Goal: Information Seeking & Learning: Learn about a topic

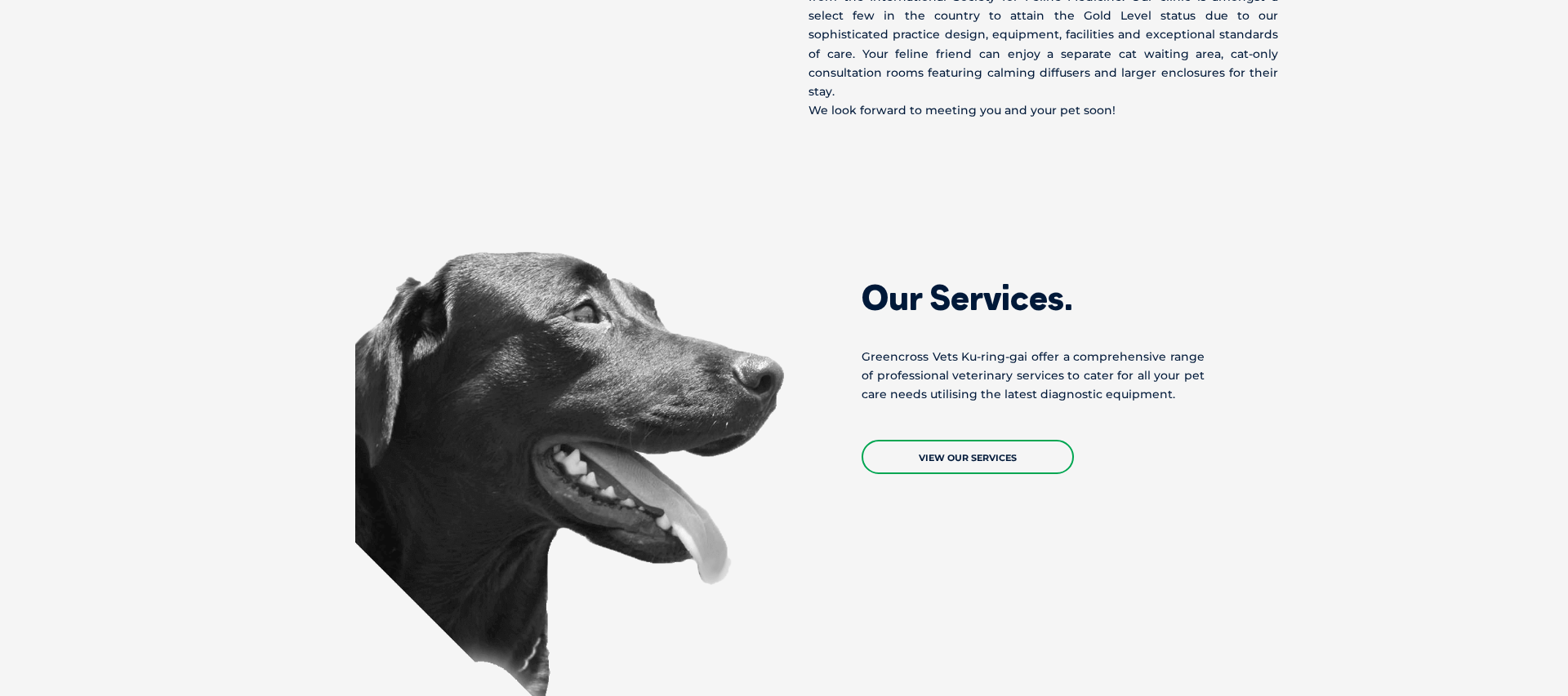
scroll to position [1404, 0]
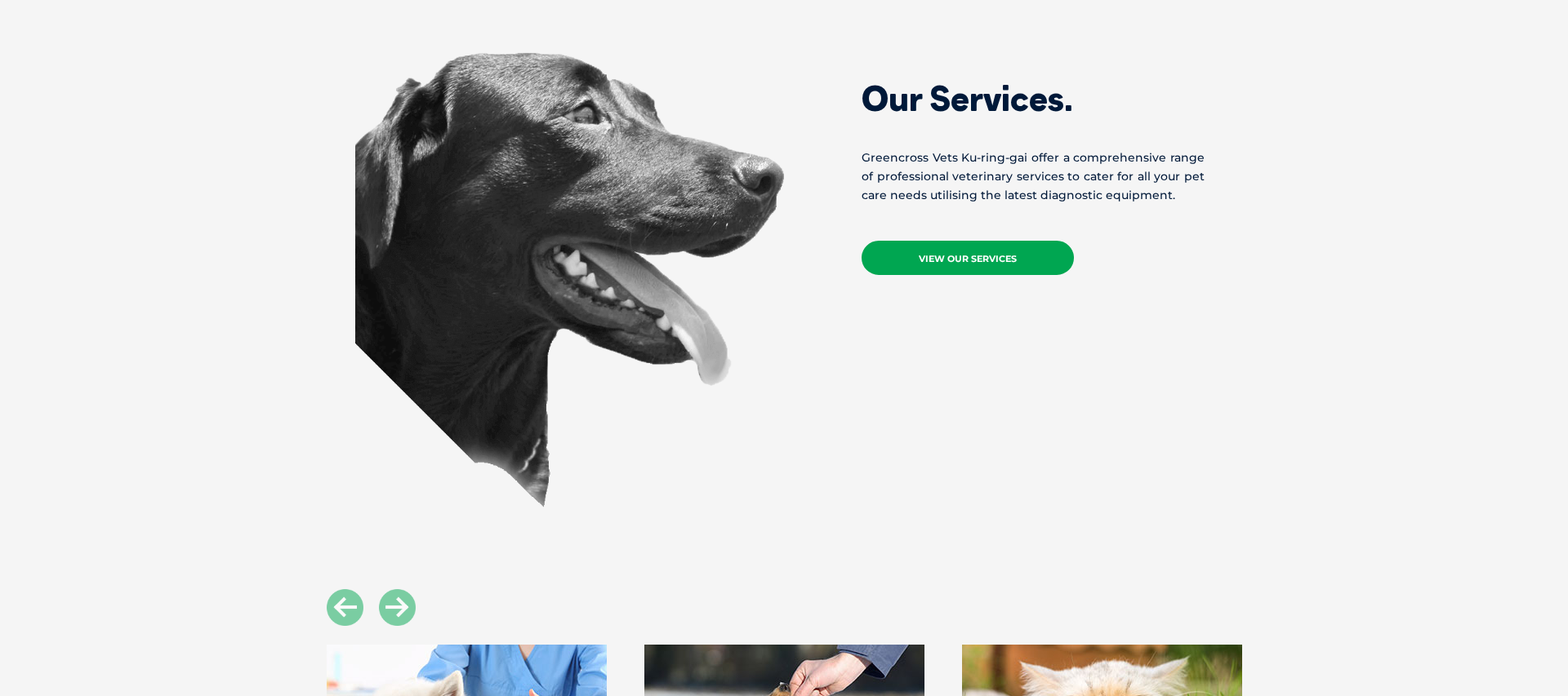
click at [960, 241] on link "View Our Services" at bounding box center [967, 258] width 213 height 34
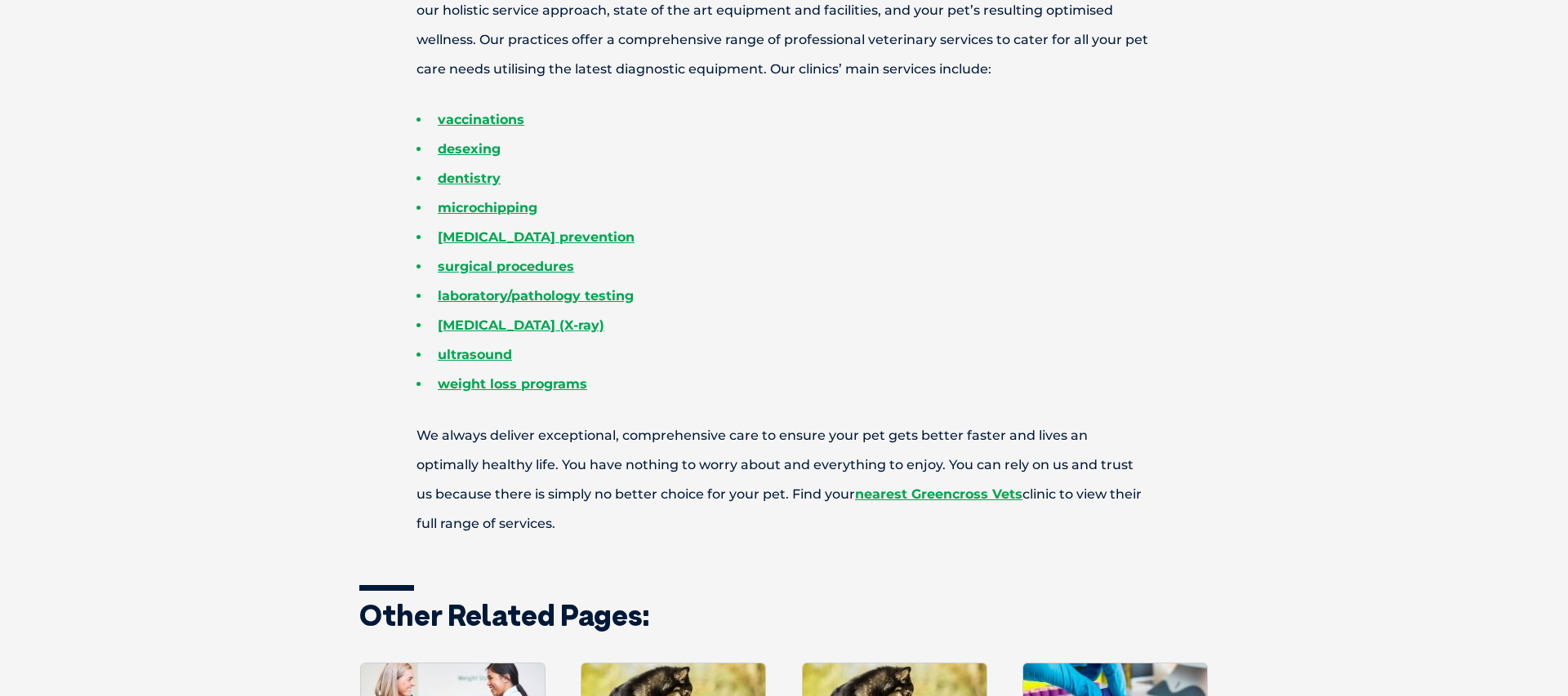
scroll to position [725, 0]
click at [536, 264] on link "surgical procedures" at bounding box center [505, 266] width 136 height 15
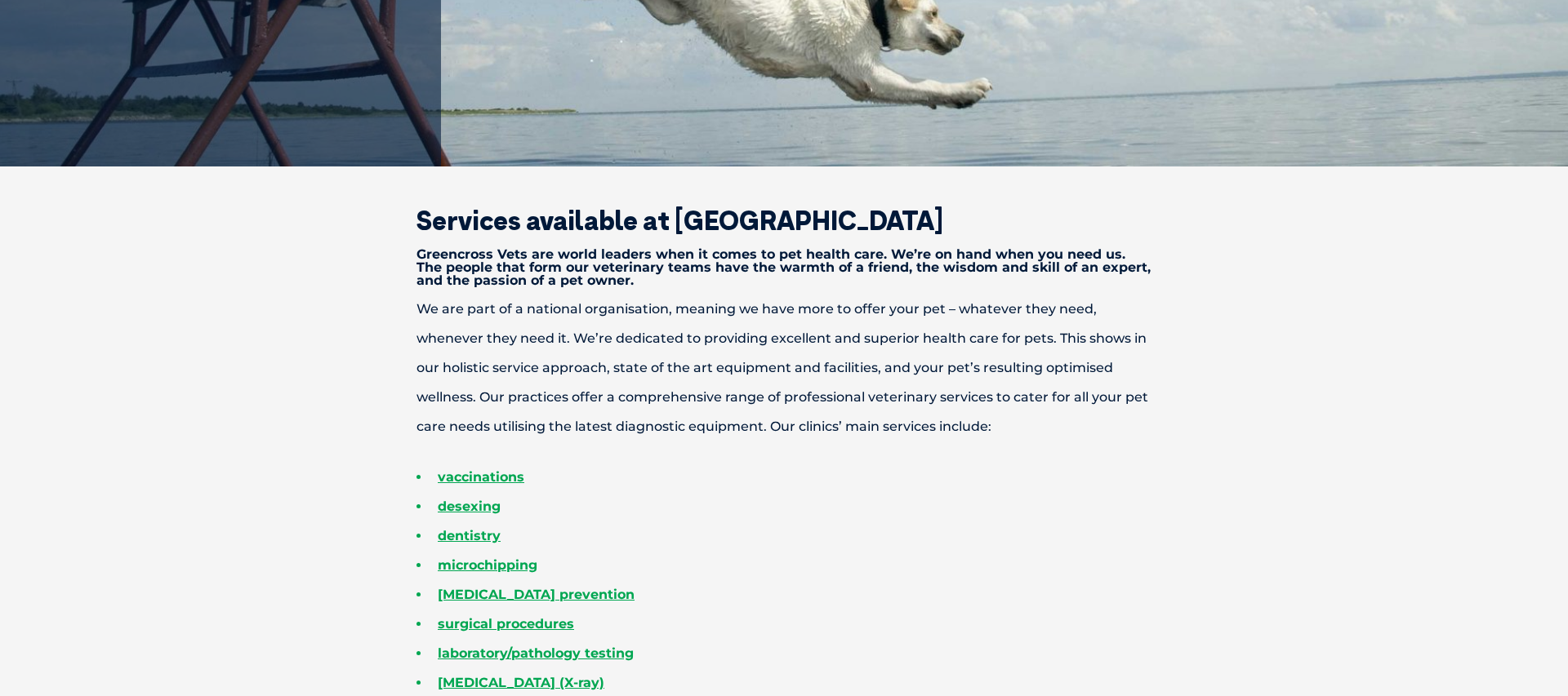
scroll to position [0, 0]
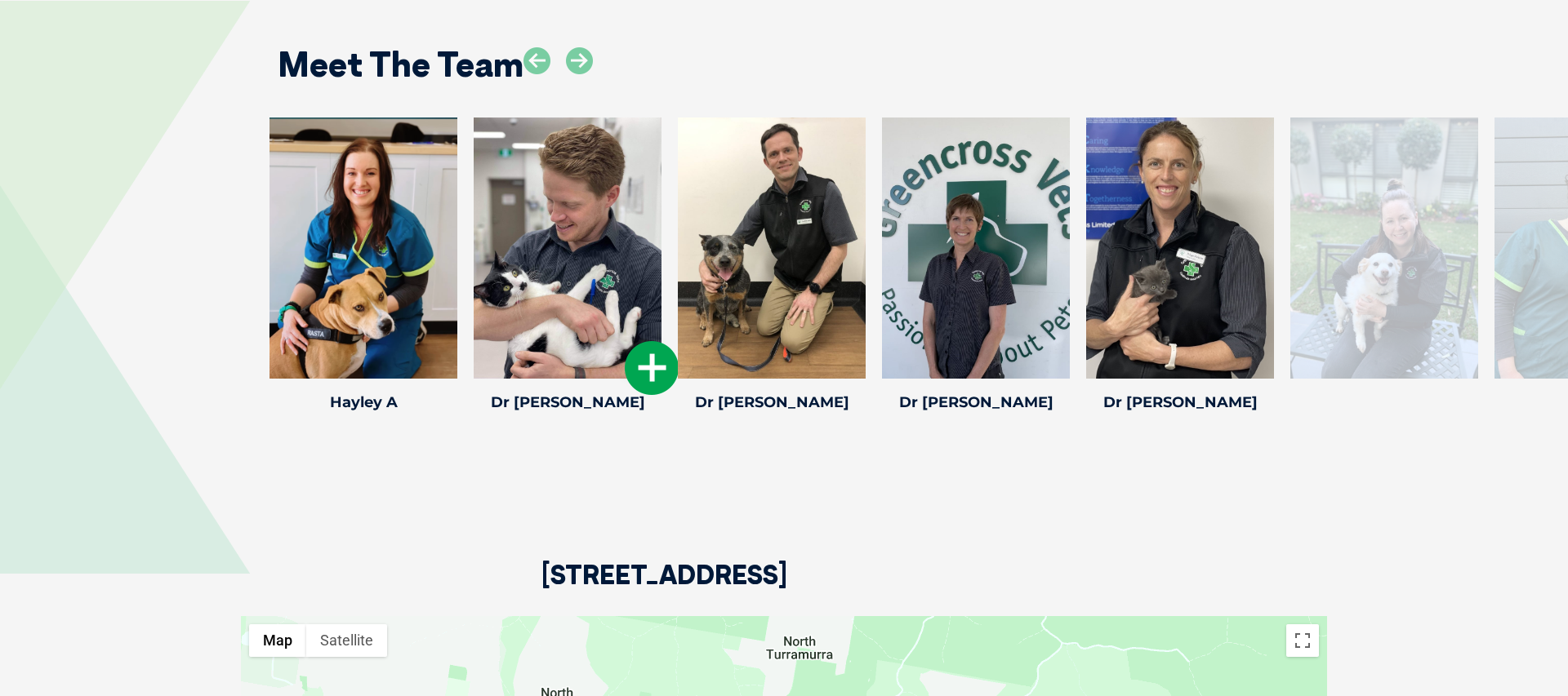
scroll to position [2506, 0]
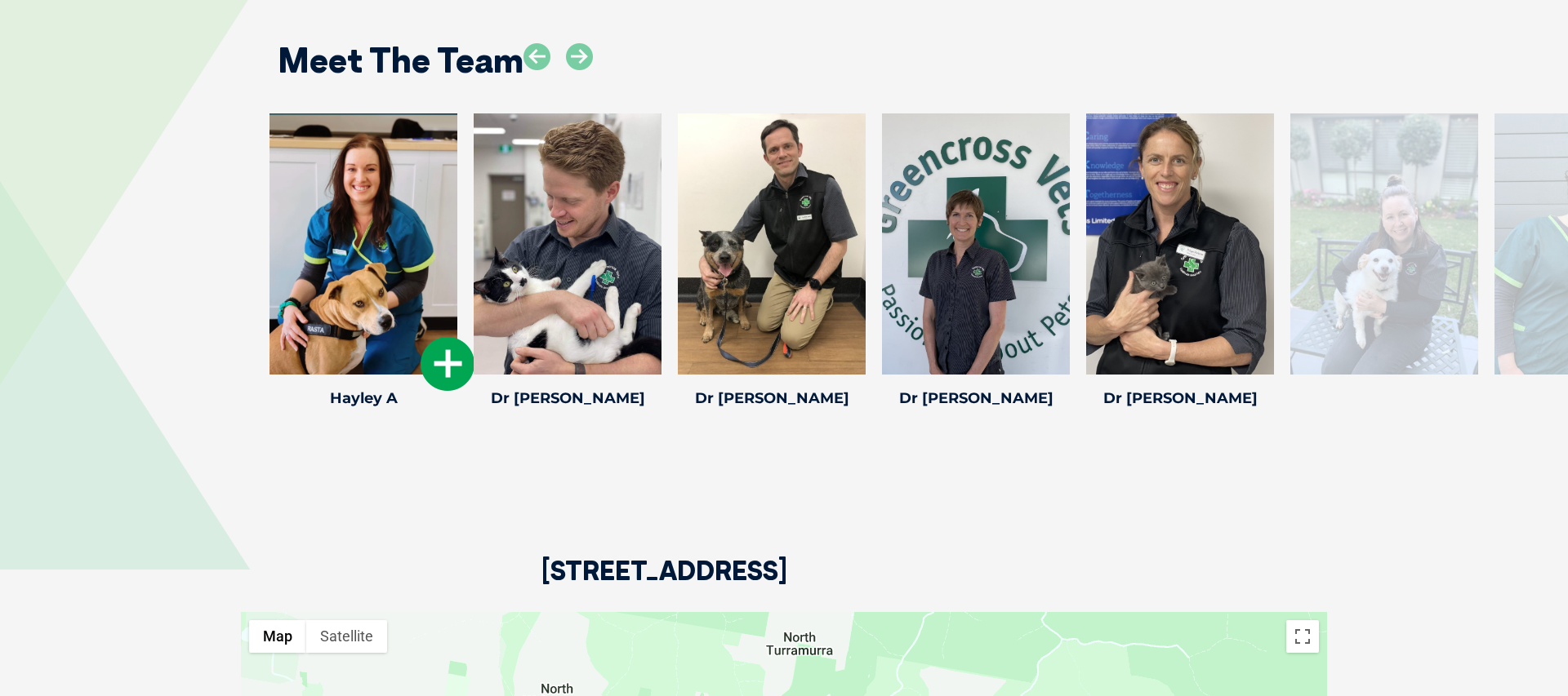
click at [437, 338] on icon at bounding box center [447, 364] width 54 height 54
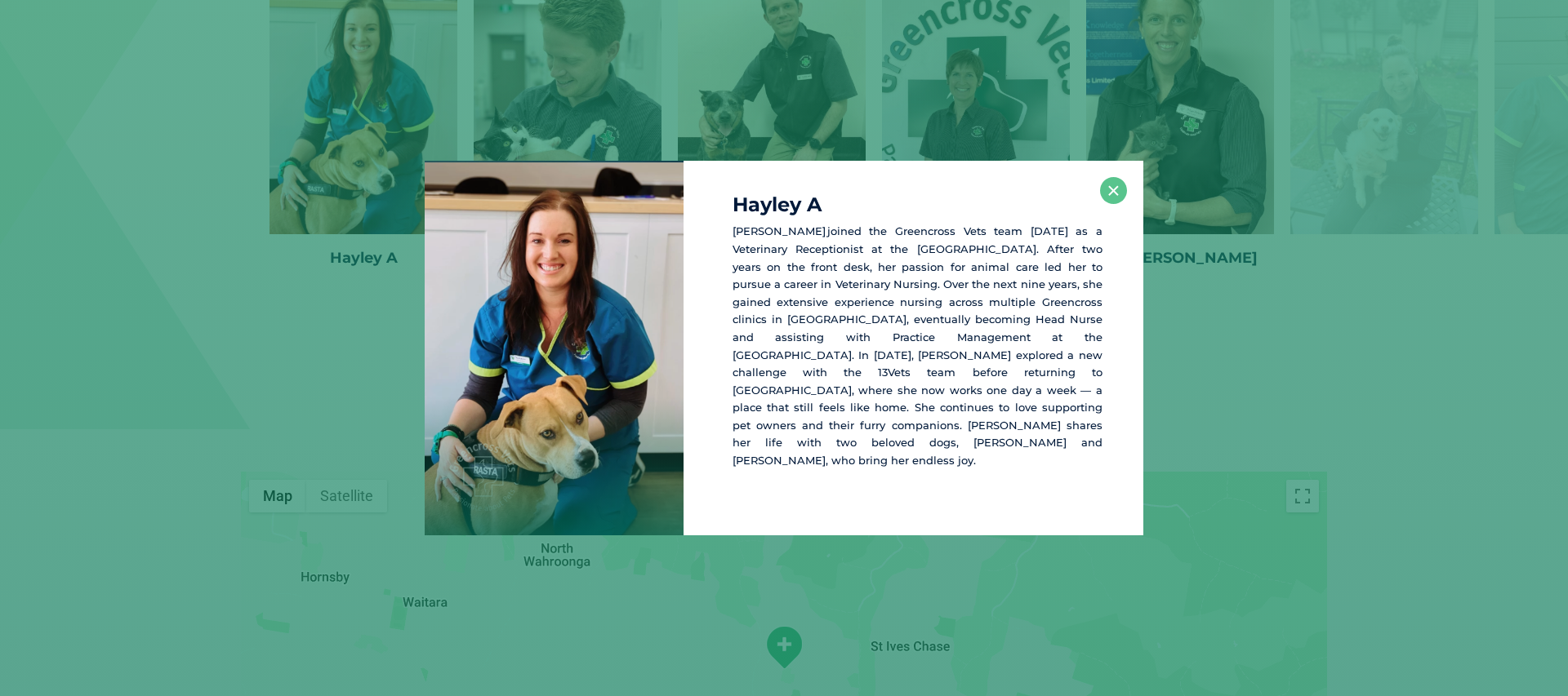
scroll to position [2649, 0]
click at [1111, 204] on button "×" at bounding box center [1113, 191] width 27 height 27
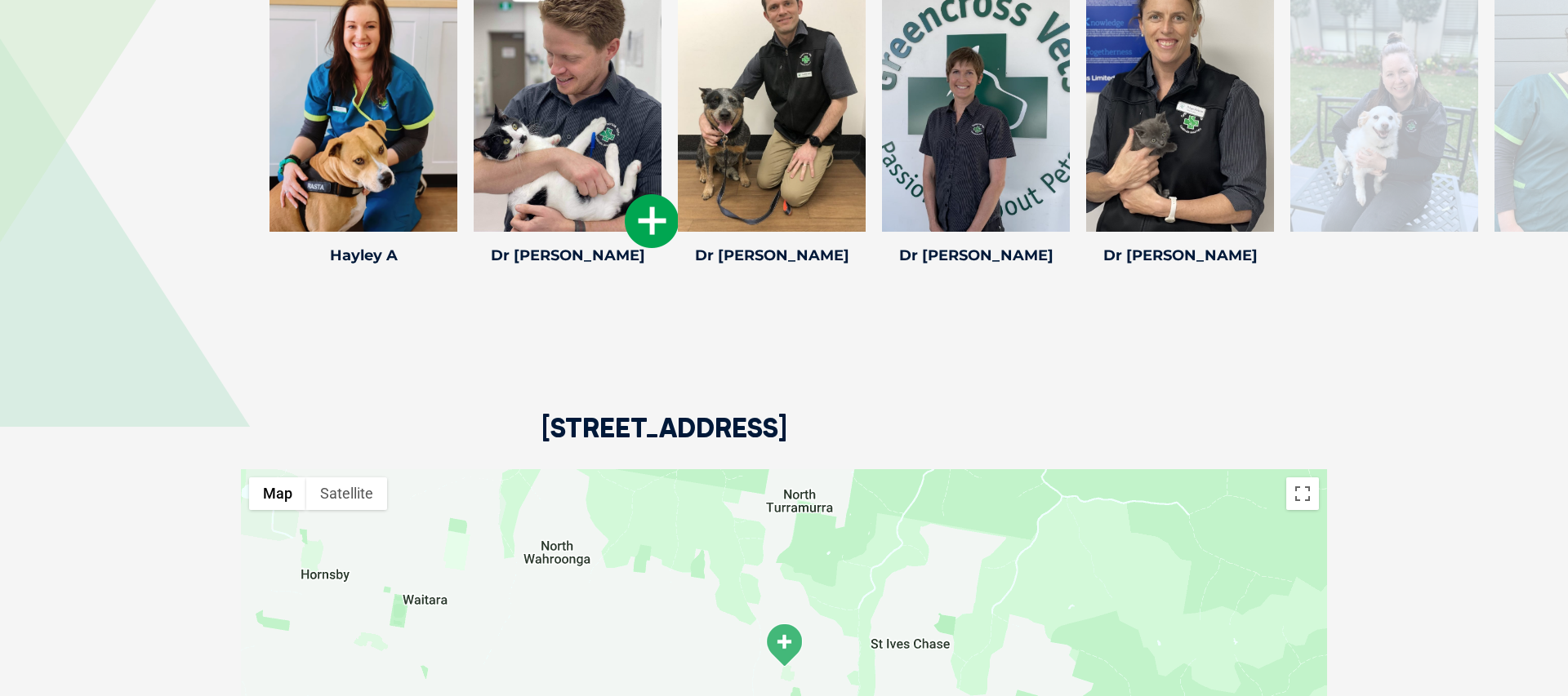
click at [654, 194] on icon at bounding box center [651, 221] width 54 height 54
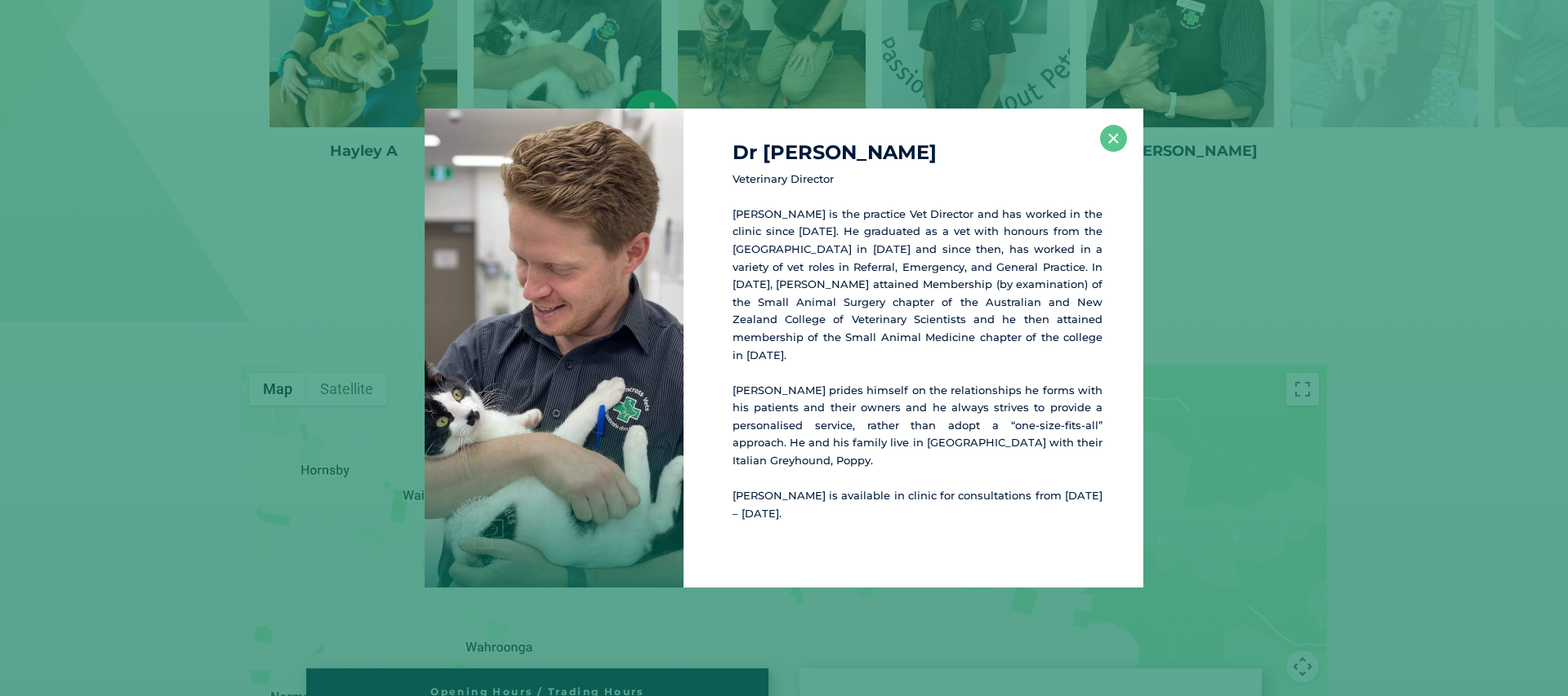
scroll to position [2753, 0]
click at [1112, 152] on button "×" at bounding box center [1113, 138] width 27 height 27
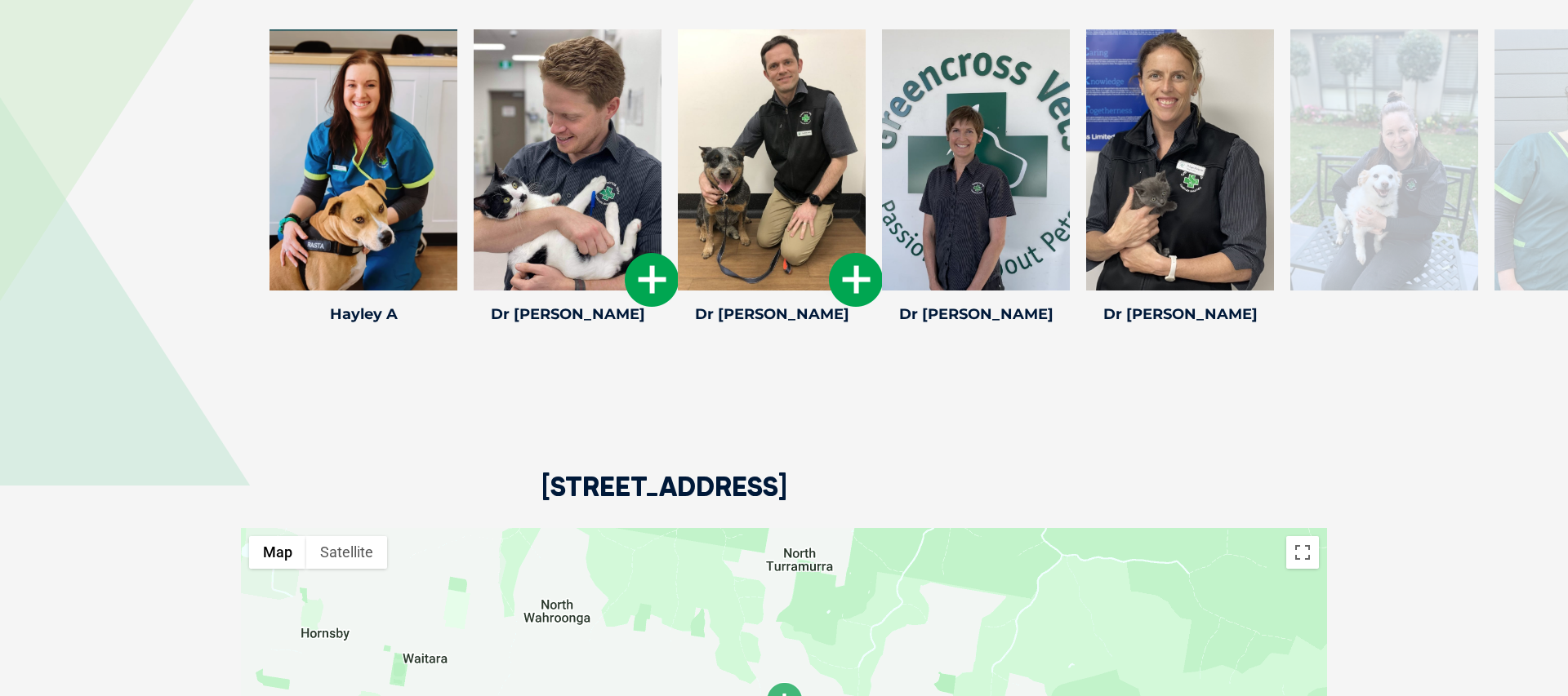
scroll to position [2580, 0]
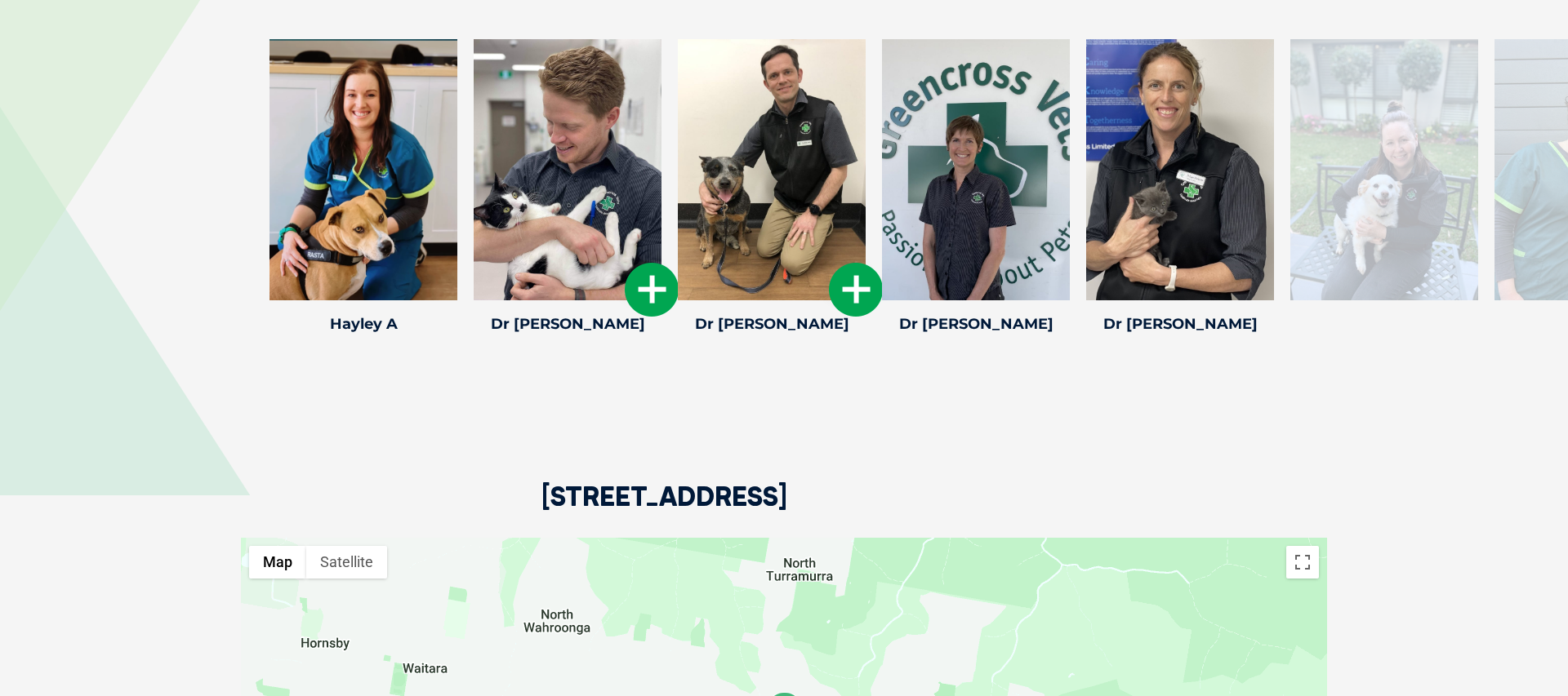
click at [852, 263] on icon at bounding box center [856, 290] width 54 height 54
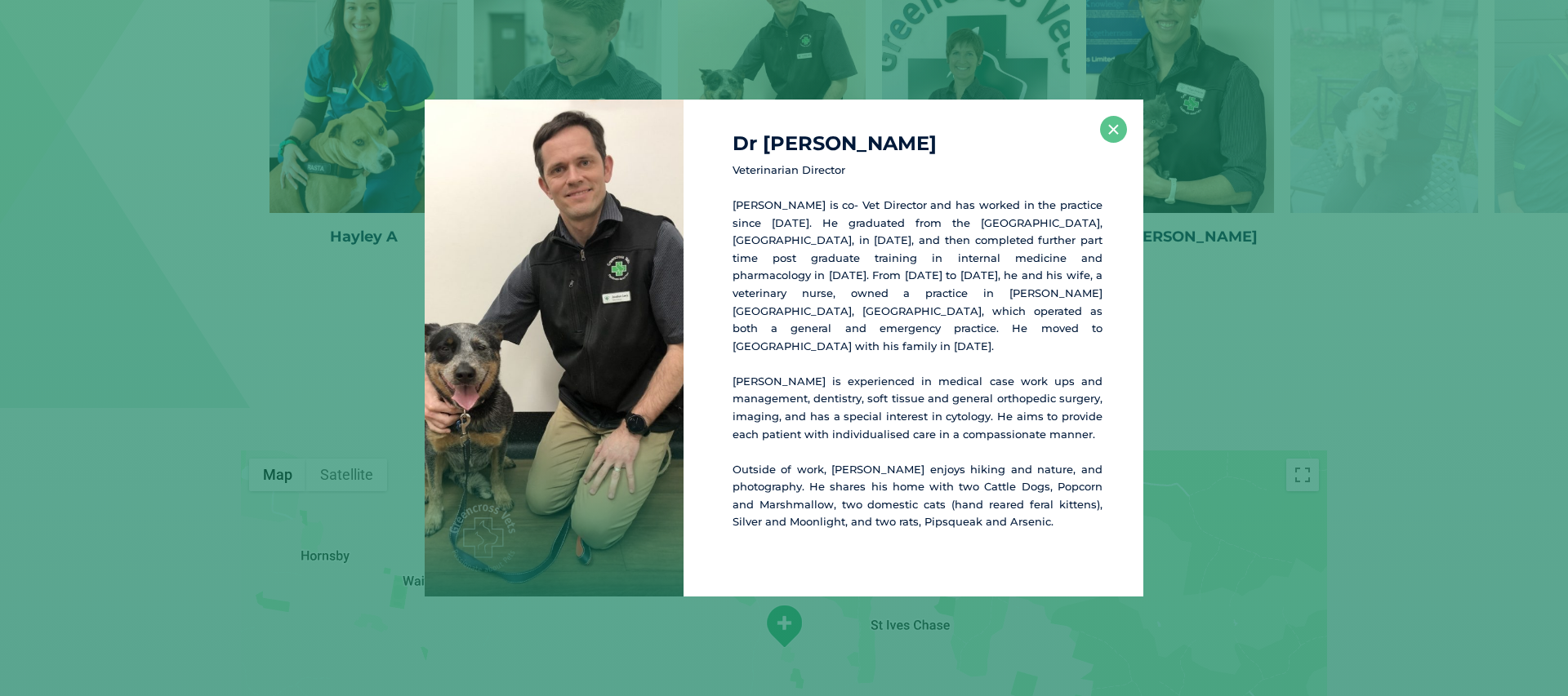
scroll to position [2671, 0]
click at [1112, 142] on button "×" at bounding box center [1113, 130] width 27 height 27
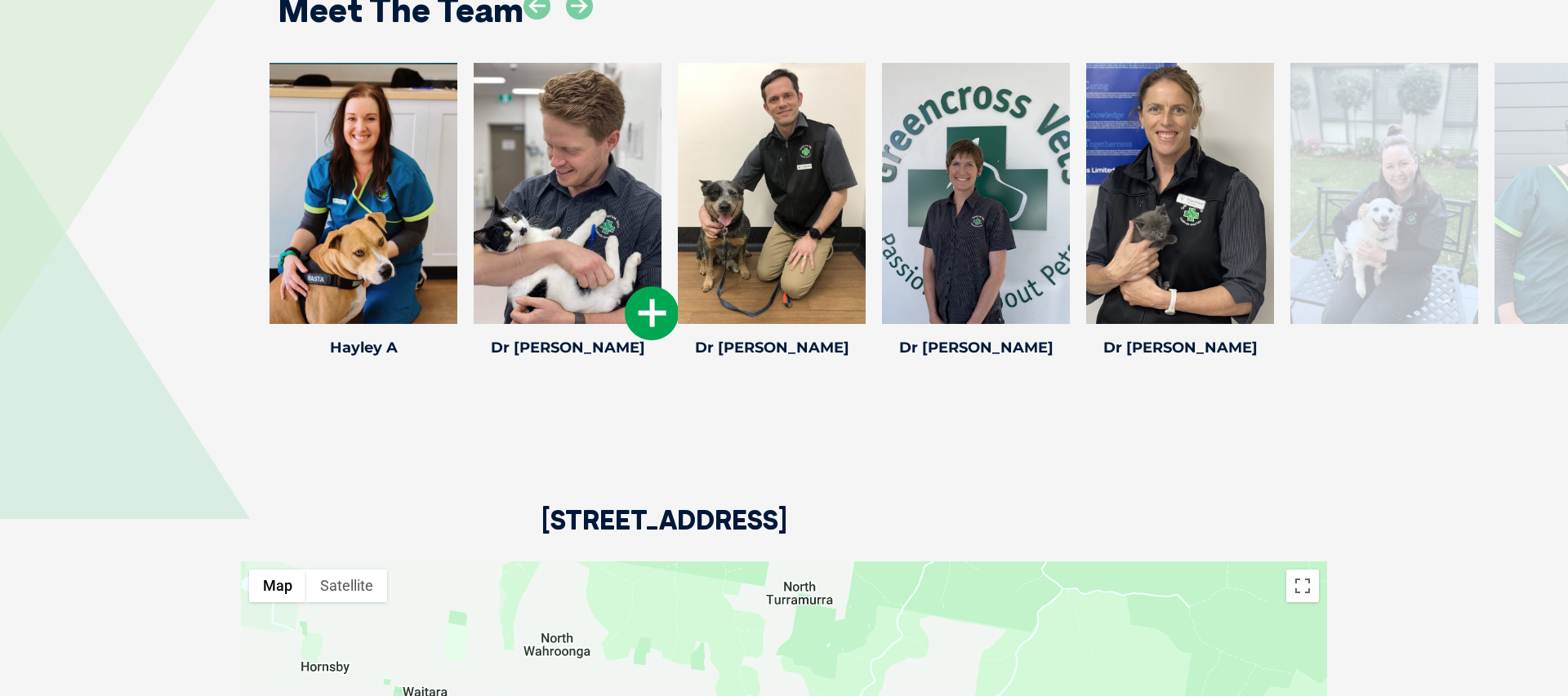
scroll to position [2548, 0]
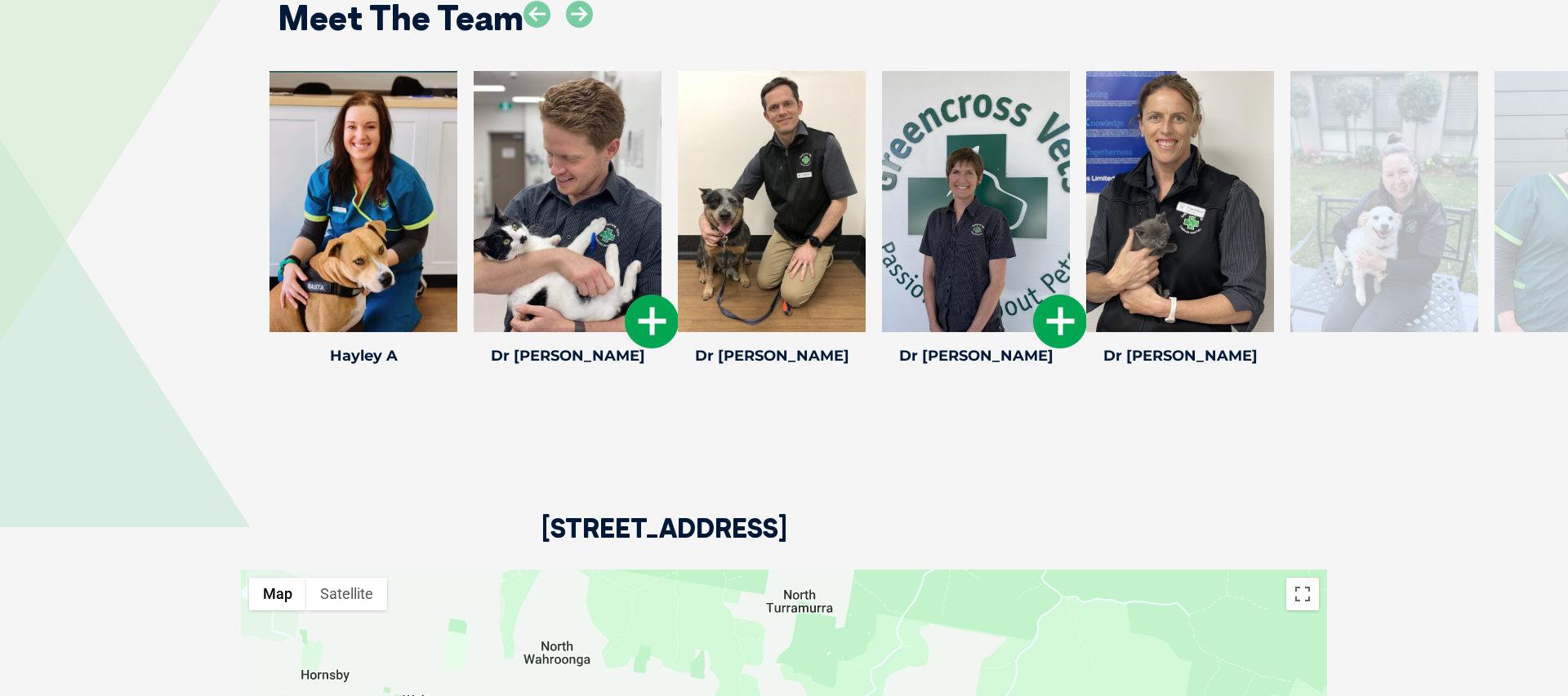
click at [1054, 295] on icon at bounding box center [1060, 321] width 54 height 54
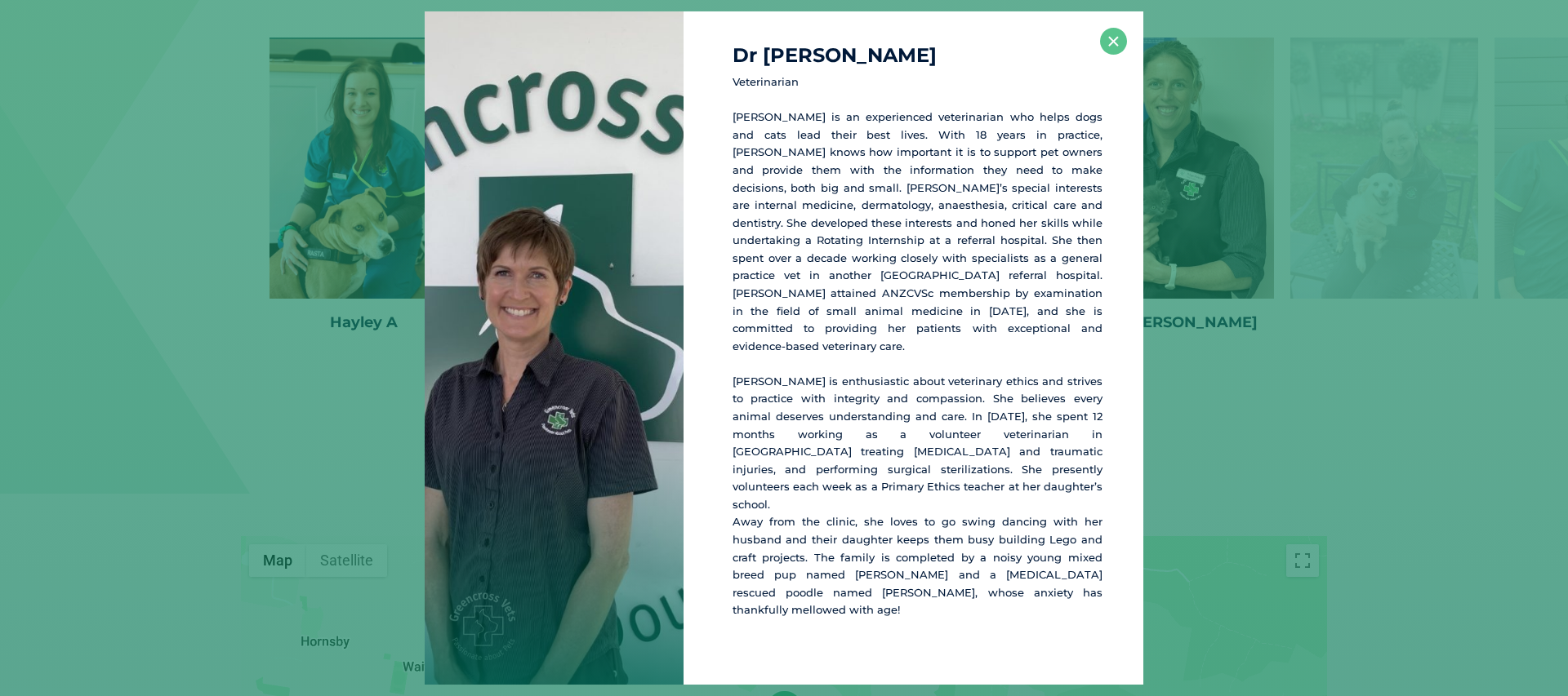
scroll to position [2582, 0]
click at [1114, 54] on button "×" at bounding box center [1113, 41] width 27 height 27
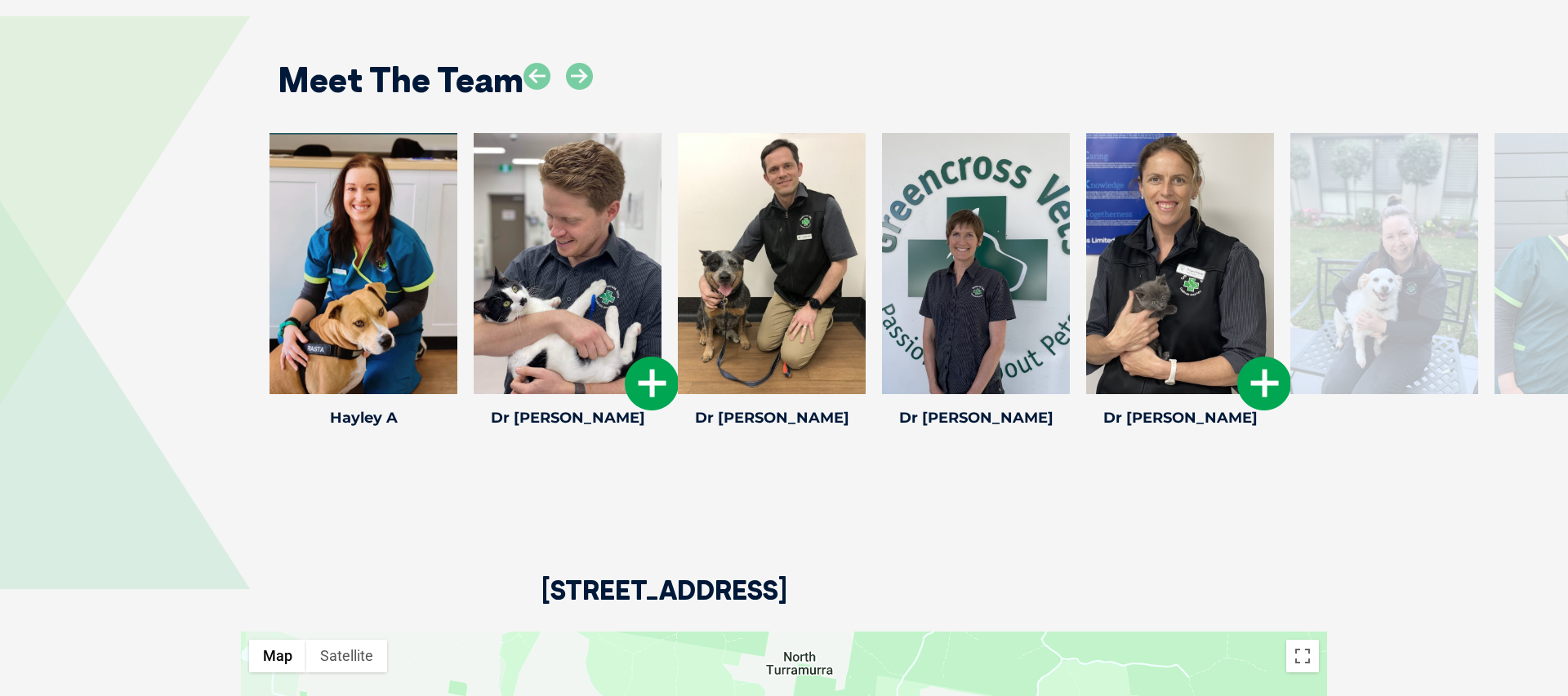
click at [1281, 357] on icon at bounding box center [1264, 383] width 54 height 54
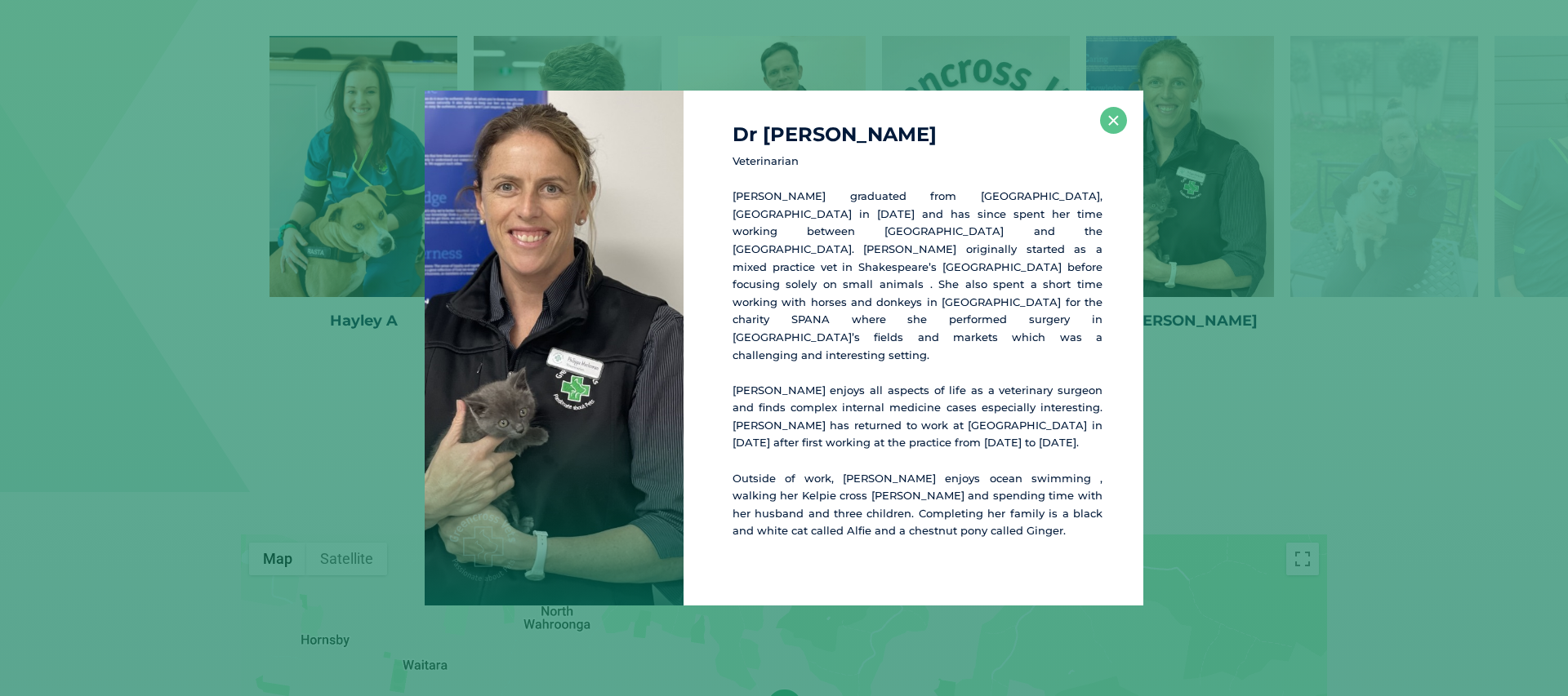
scroll to position [2584, 0]
click at [1124, 133] on button "×" at bounding box center [1113, 120] width 27 height 27
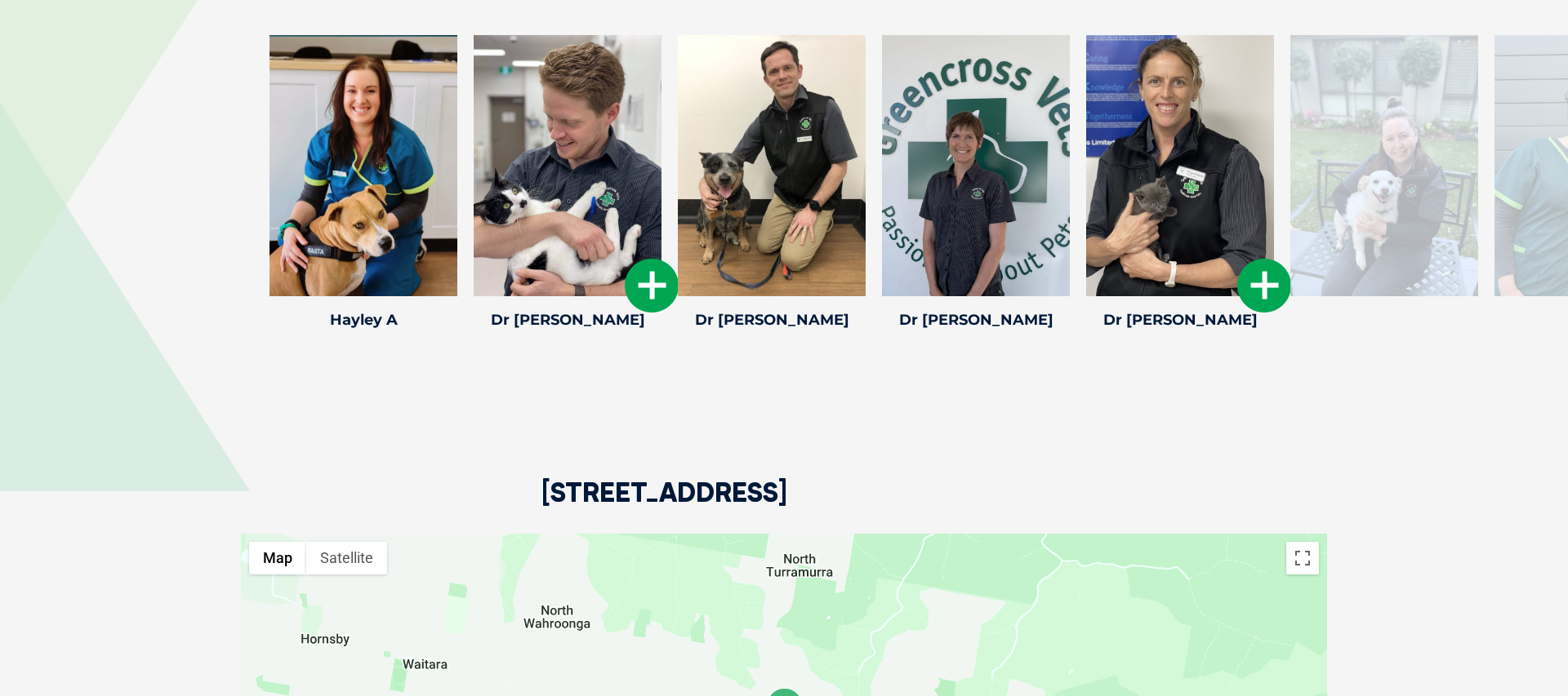
scroll to position [2499, 0]
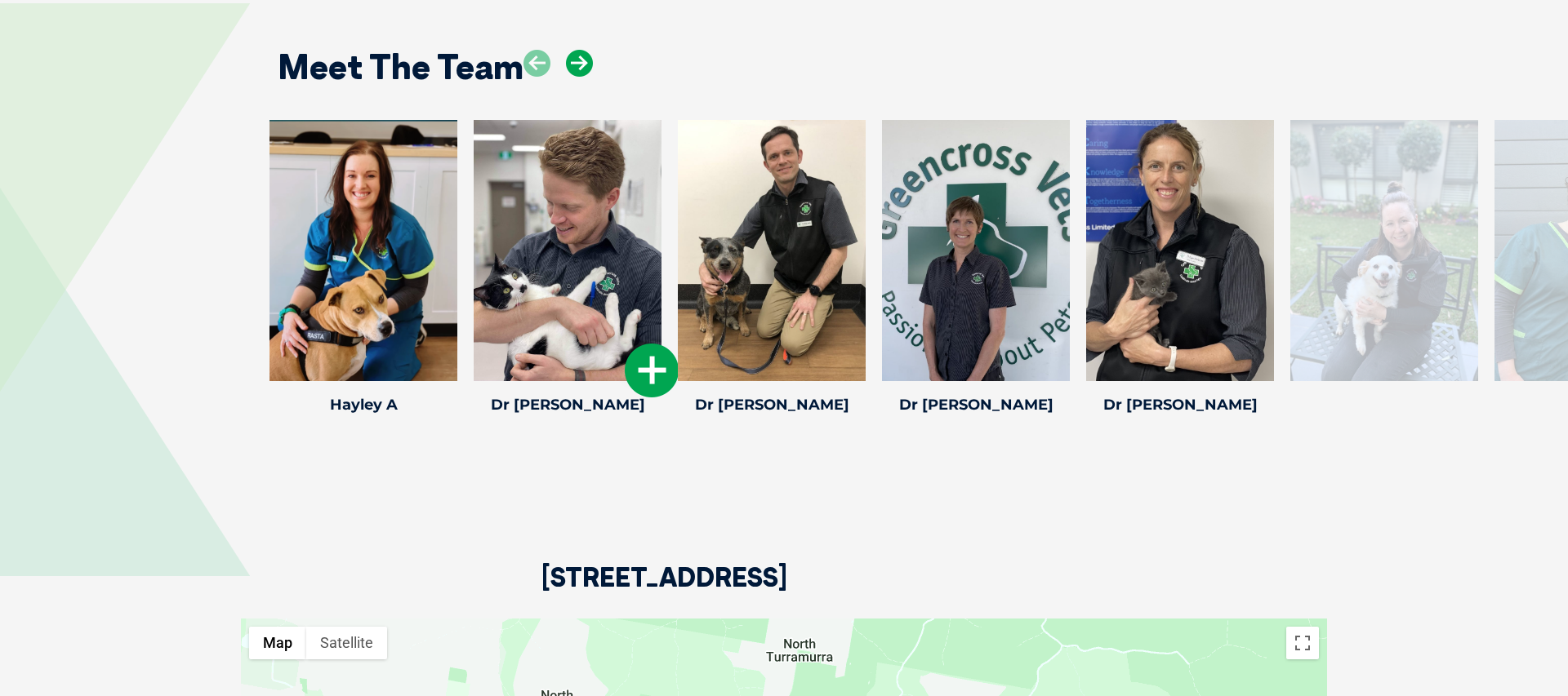
click at [579, 50] on icon at bounding box center [579, 63] width 27 height 27
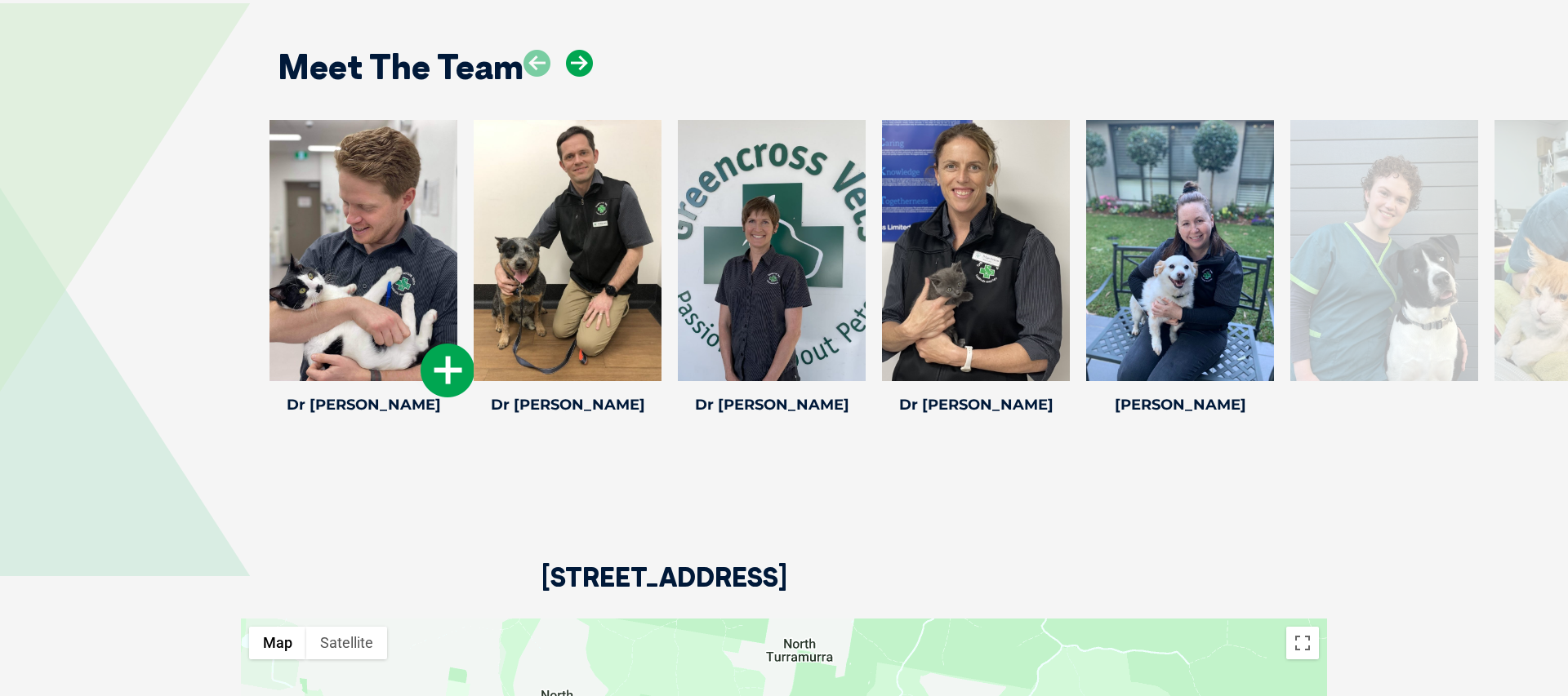
click at [579, 50] on icon at bounding box center [579, 63] width 27 height 27
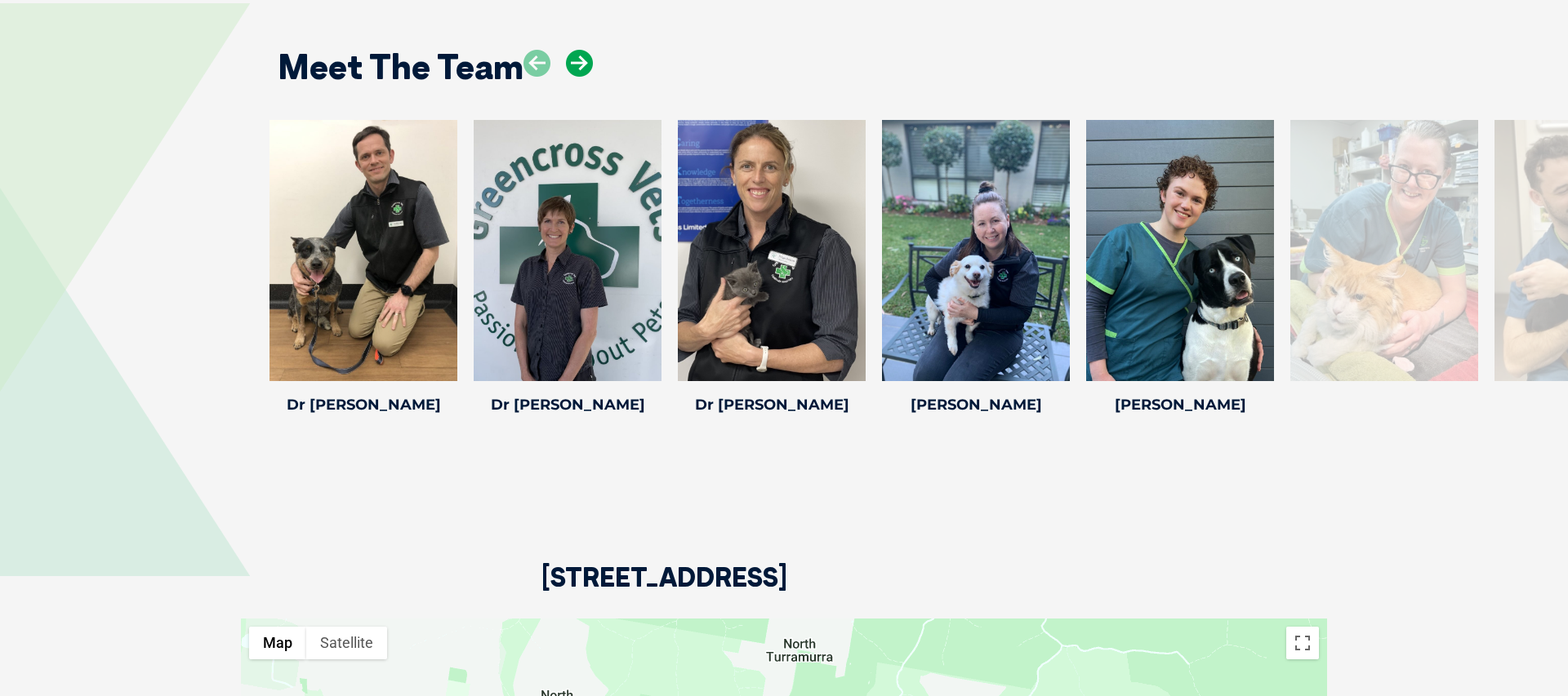
click at [579, 50] on icon at bounding box center [579, 63] width 27 height 27
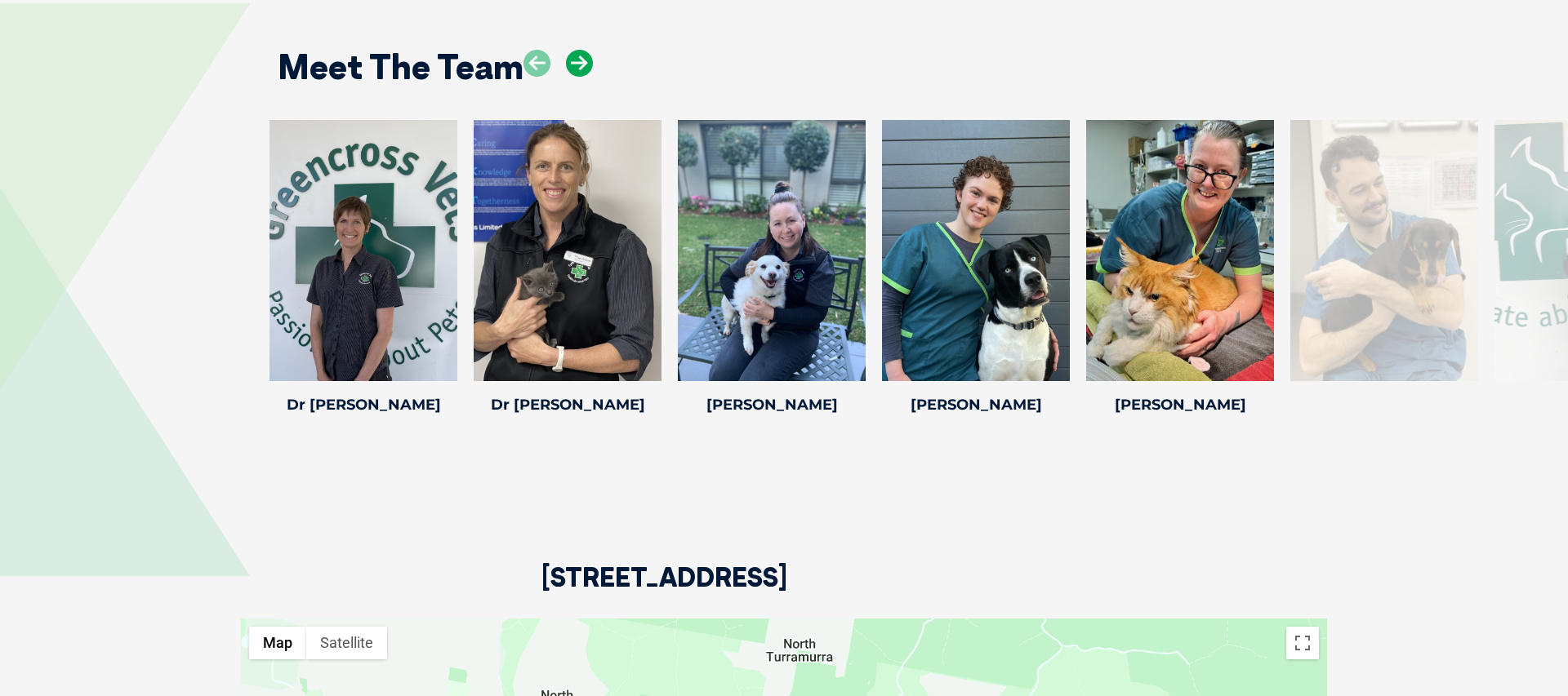
click at [579, 50] on icon at bounding box center [579, 63] width 27 height 27
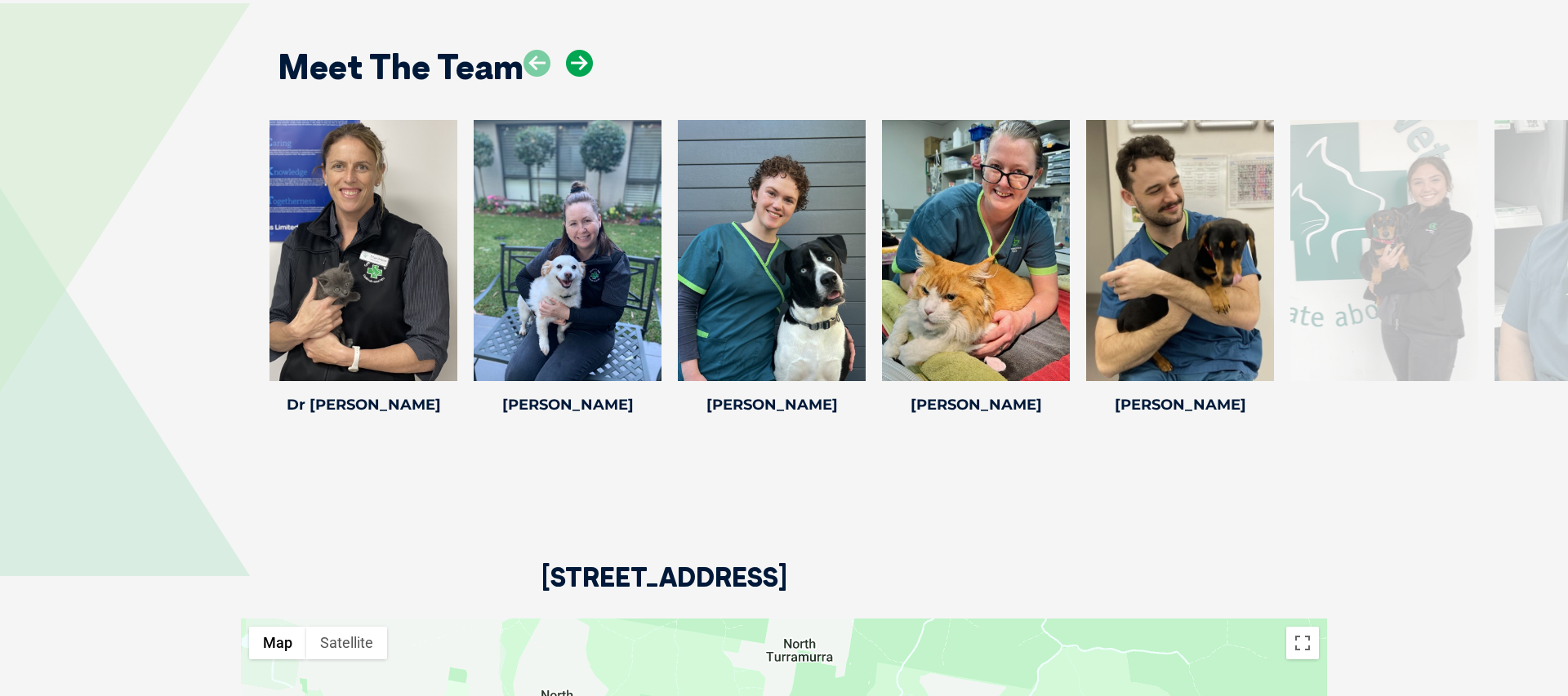
click at [579, 50] on icon at bounding box center [579, 63] width 27 height 27
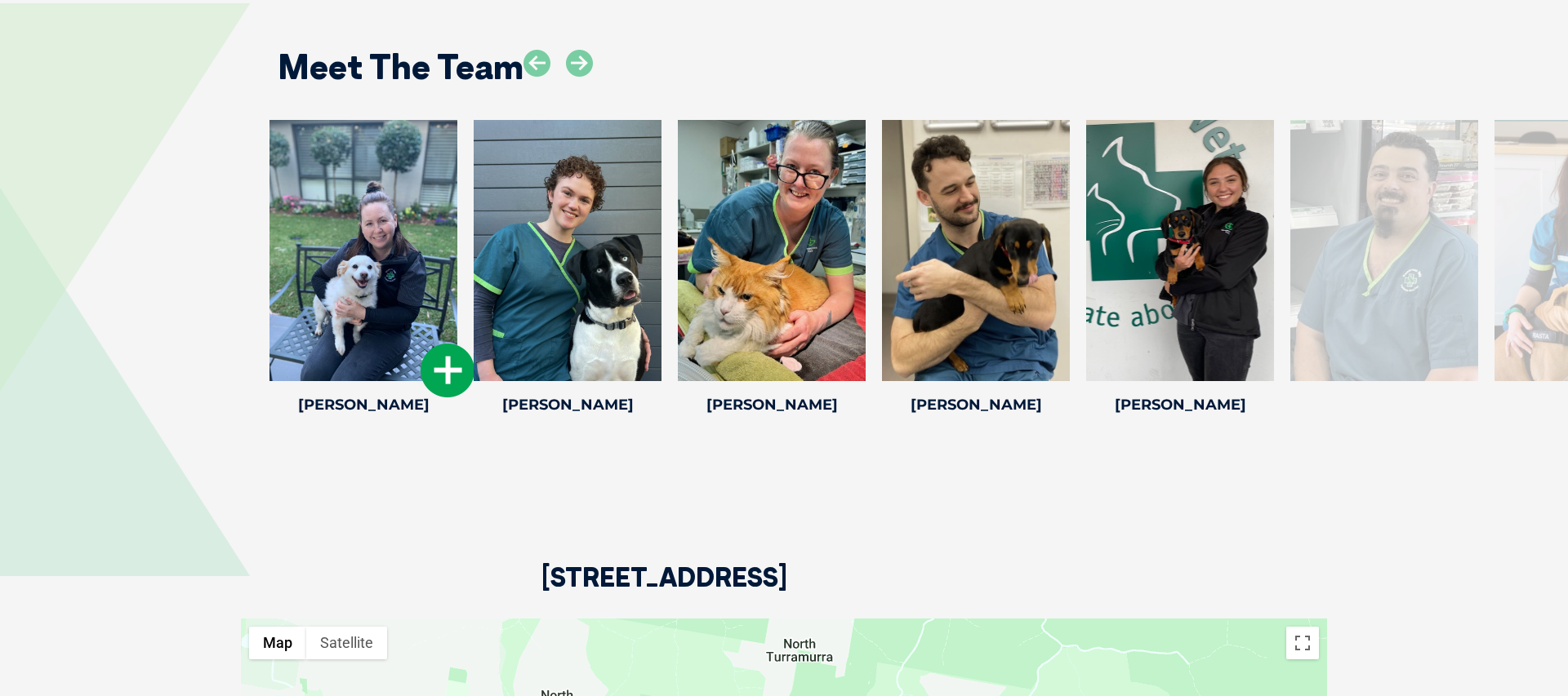
click at [435, 343] on icon at bounding box center [447, 370] width 54 height 54
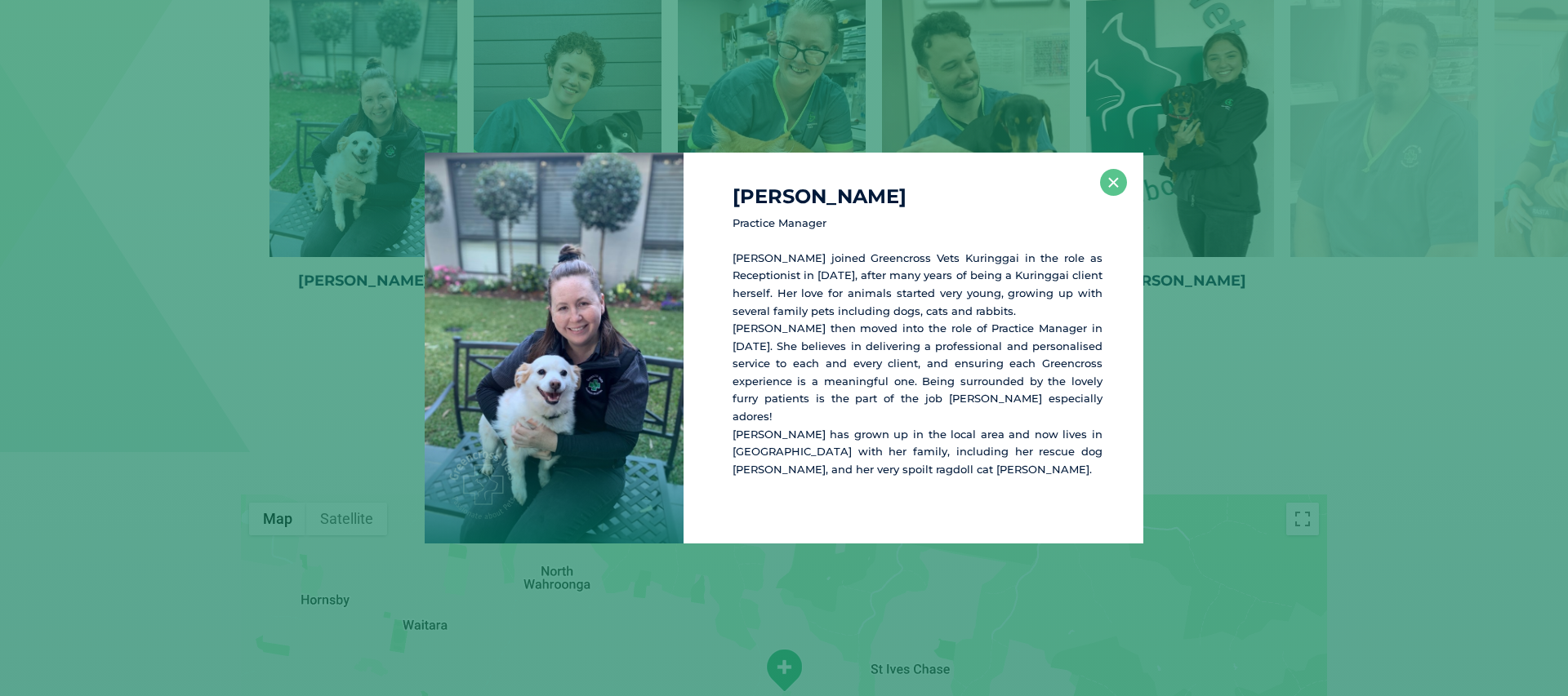
scroll to position [2632, 0]
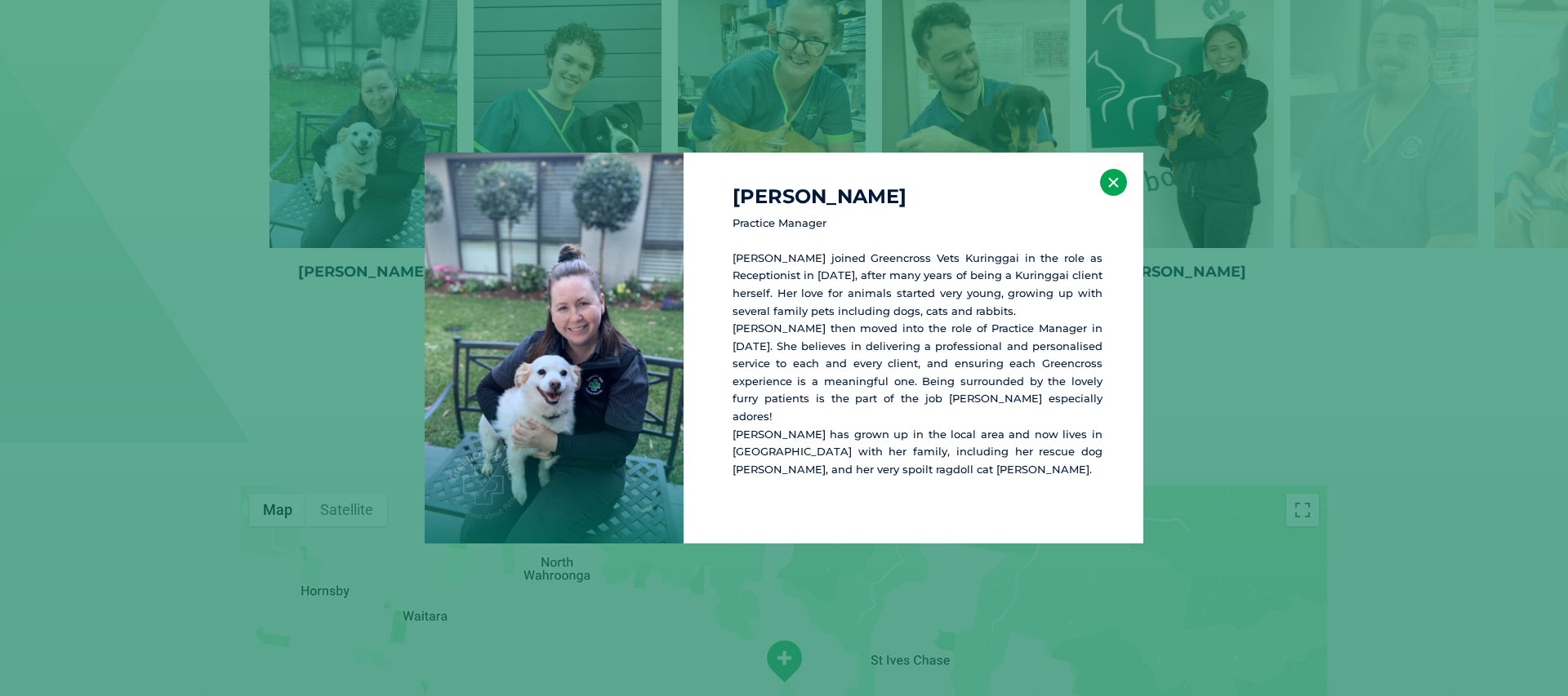
click at [1120, 196] on button "×" at bounding box center [1113, 182] width 27 height 27
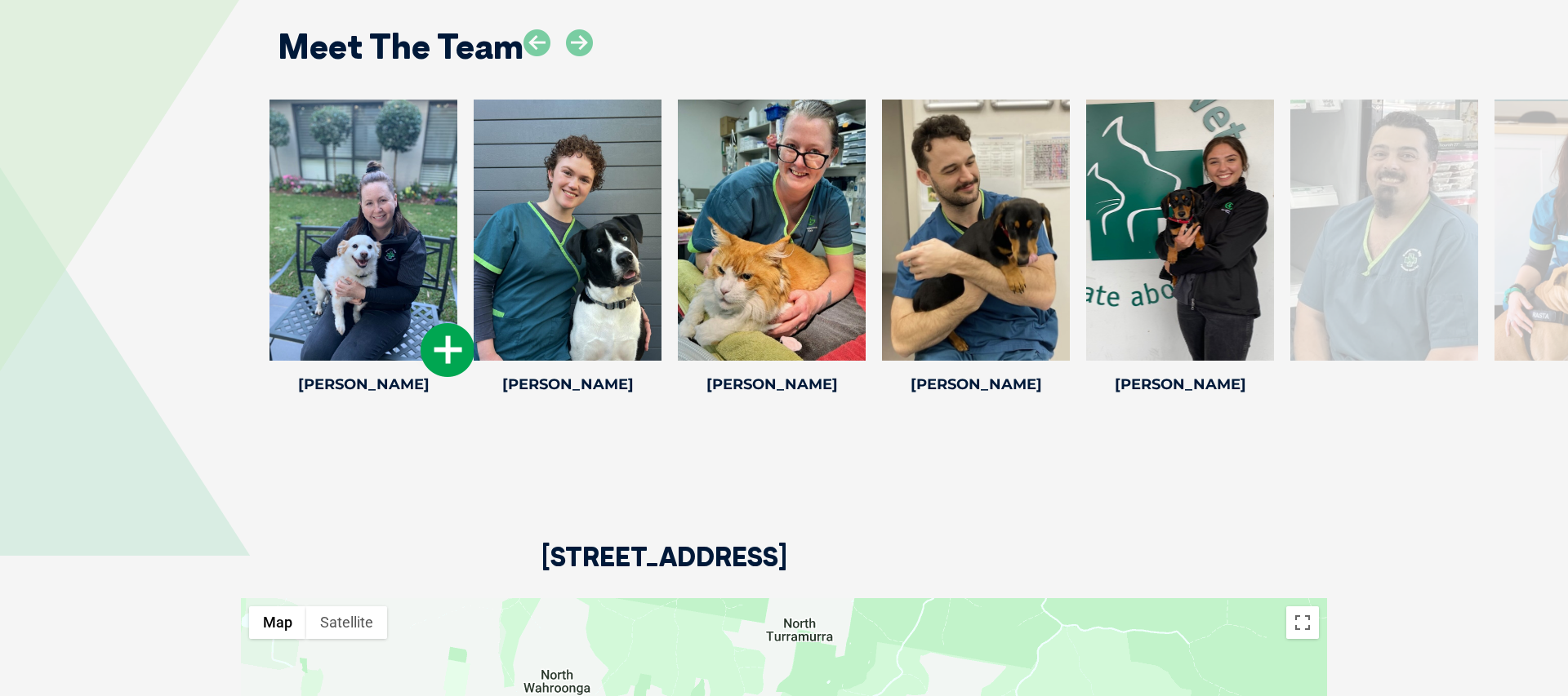
scroll to position [2508, 0]
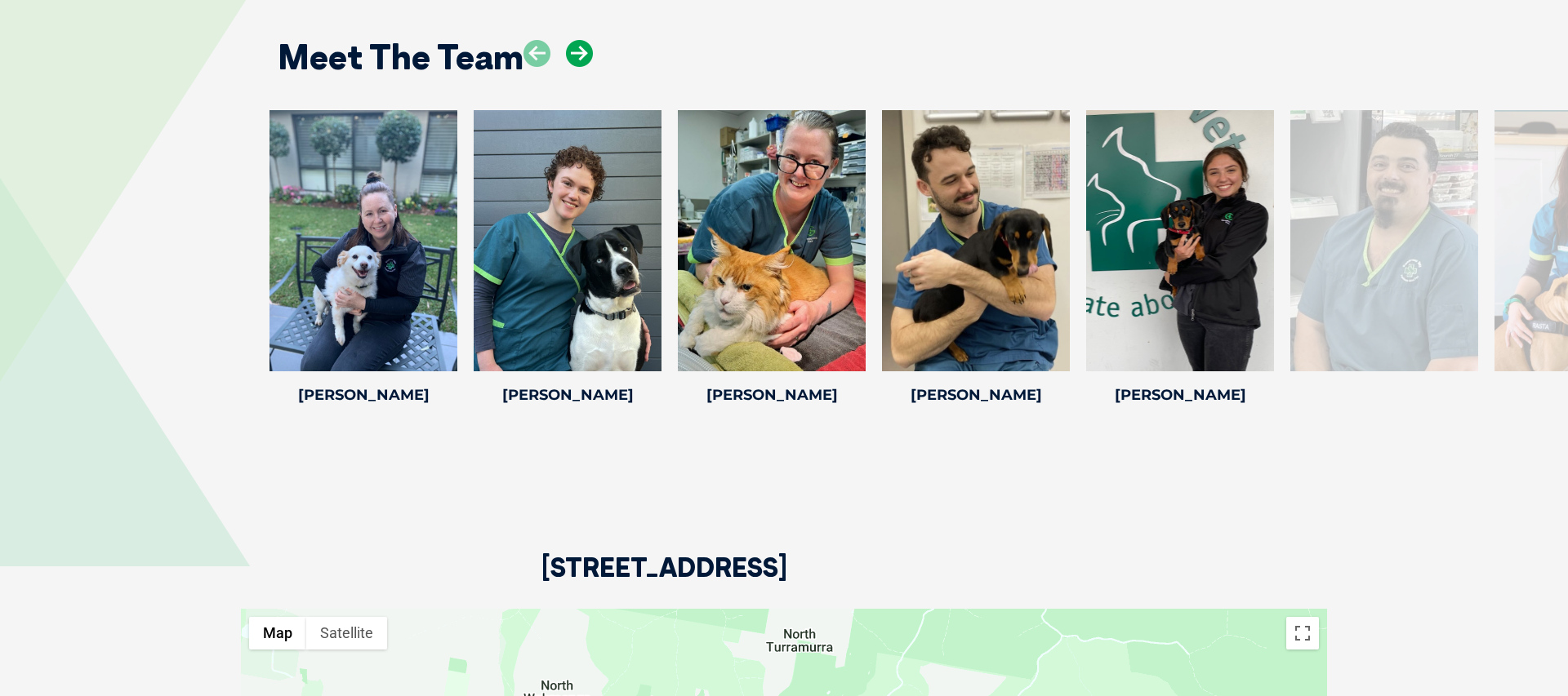
click at [581, 40] on icon at bounding box center [579, 53] width 27 height 27
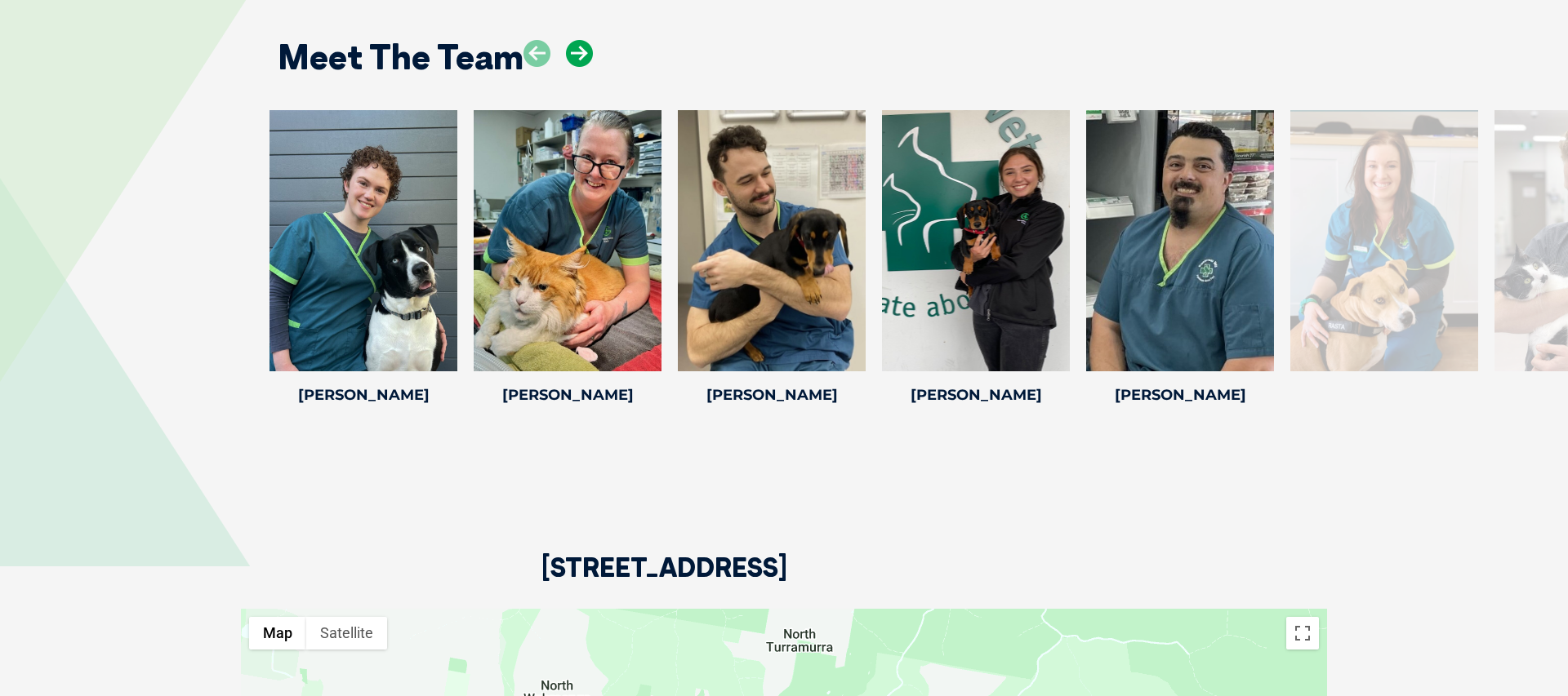
click at [581, 40] on icon at bounding box center [579, 53] width 27 height 27
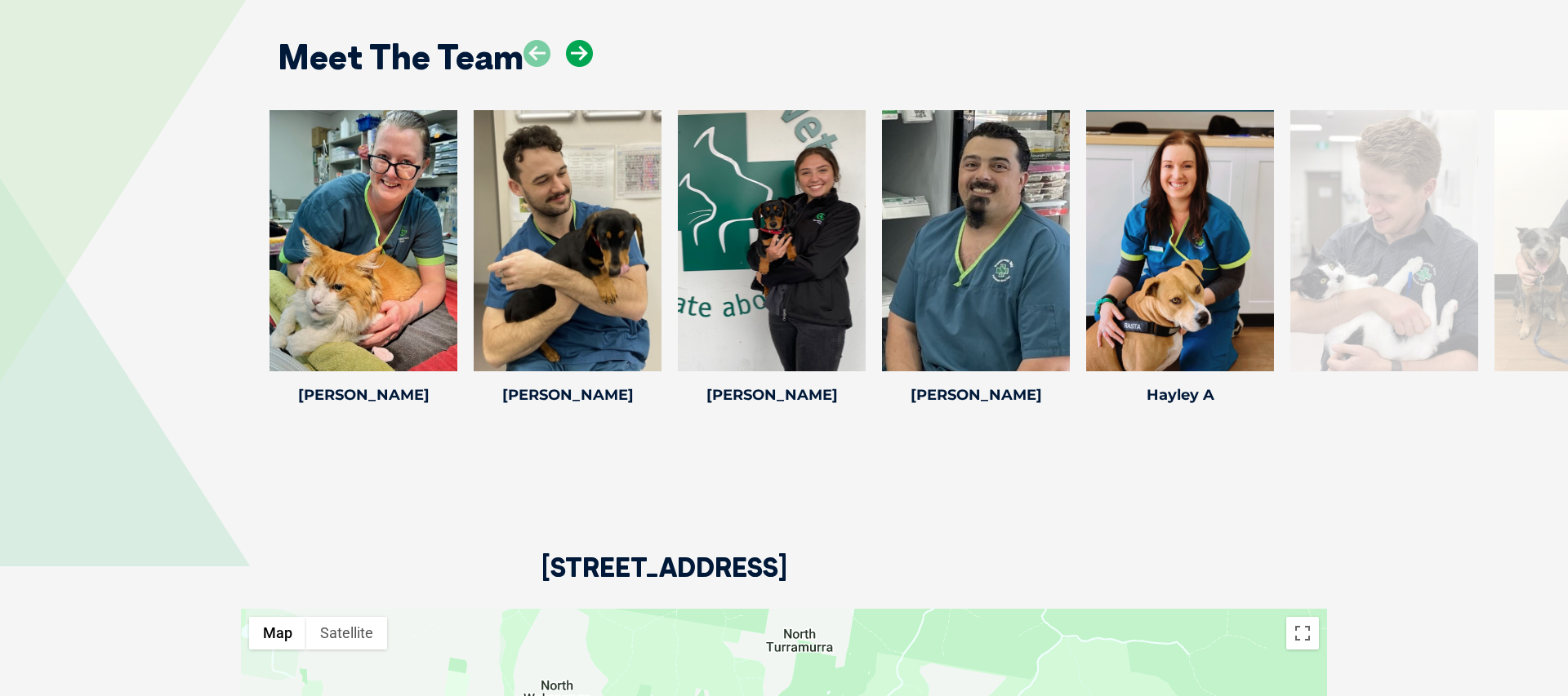
click at [581, 40] on icon at bounding box center [579, 53] width 27 height 27
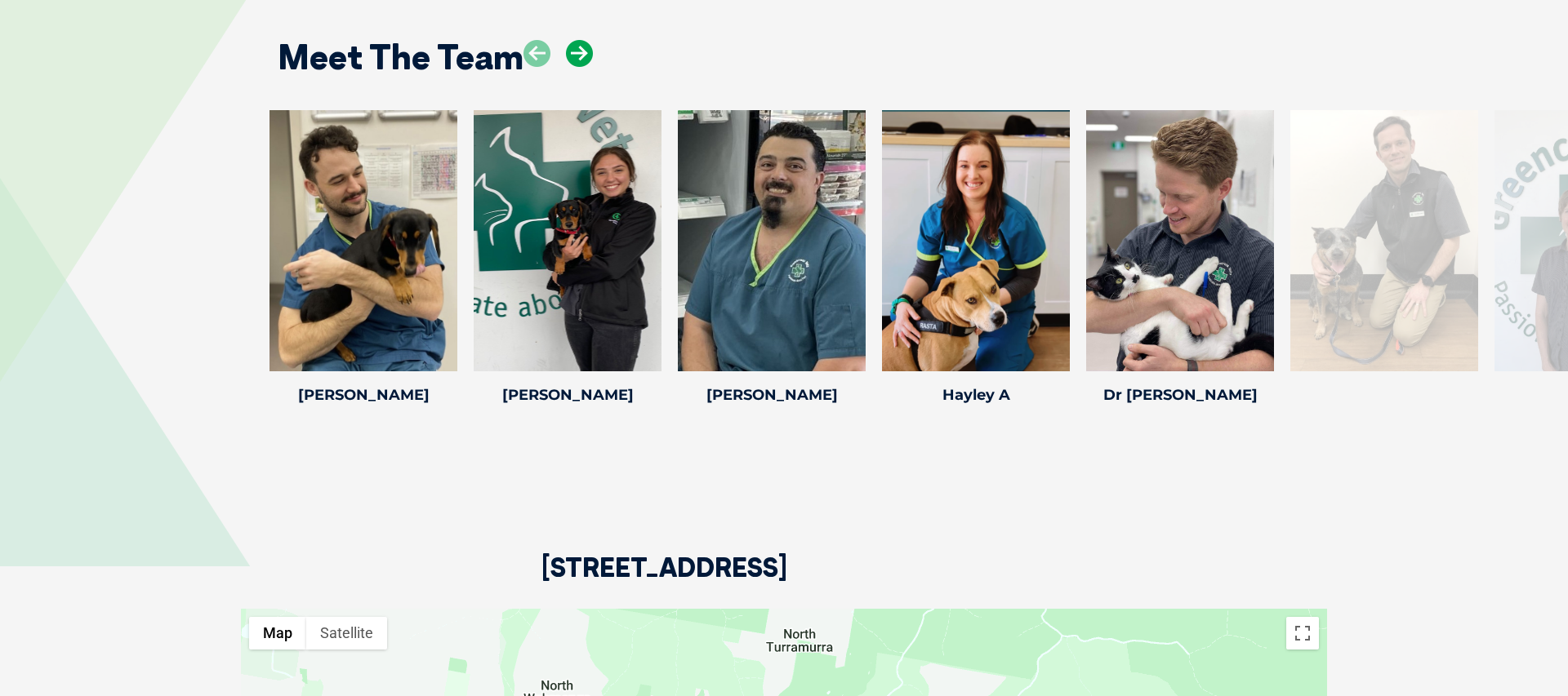
click at [581, 40] on icon at bounding box center [579, 53] width 27 height 27
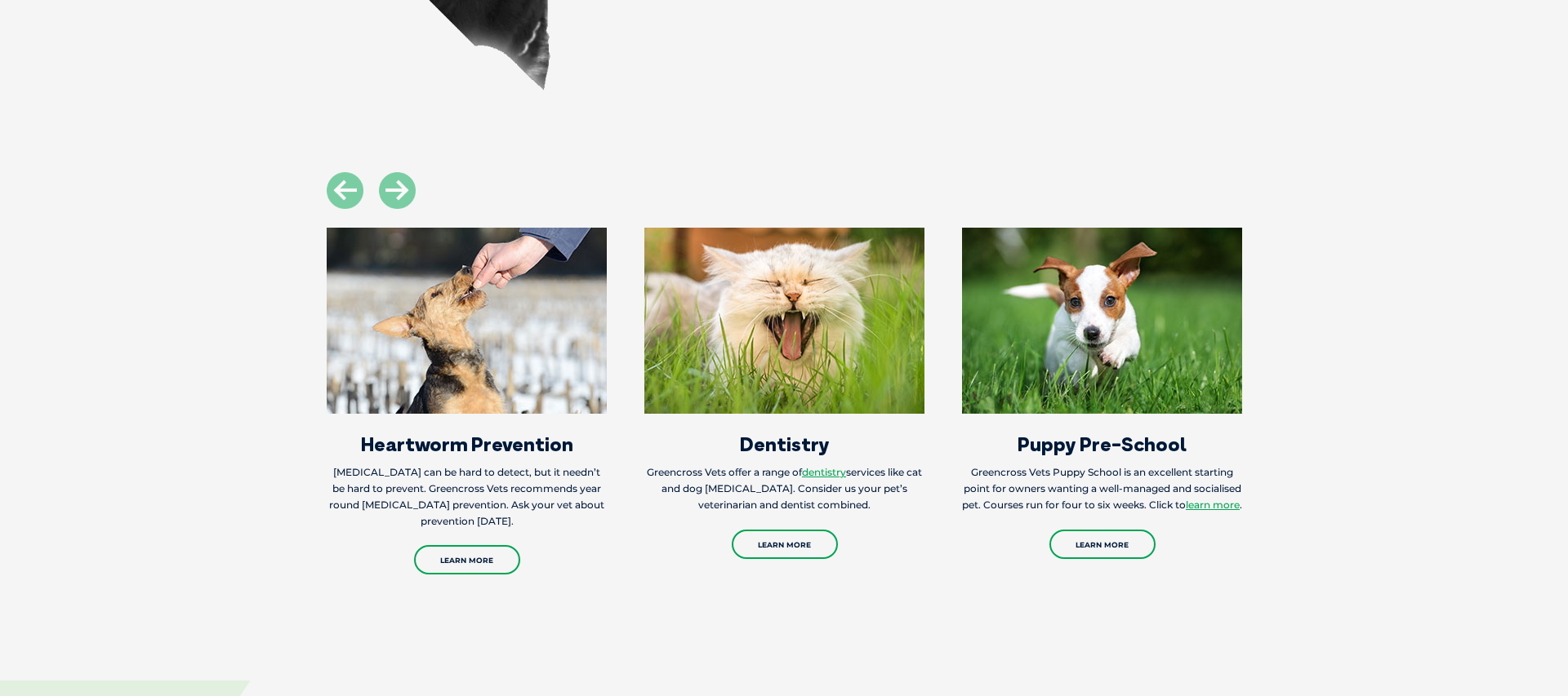
scroll to position [1828, 0]
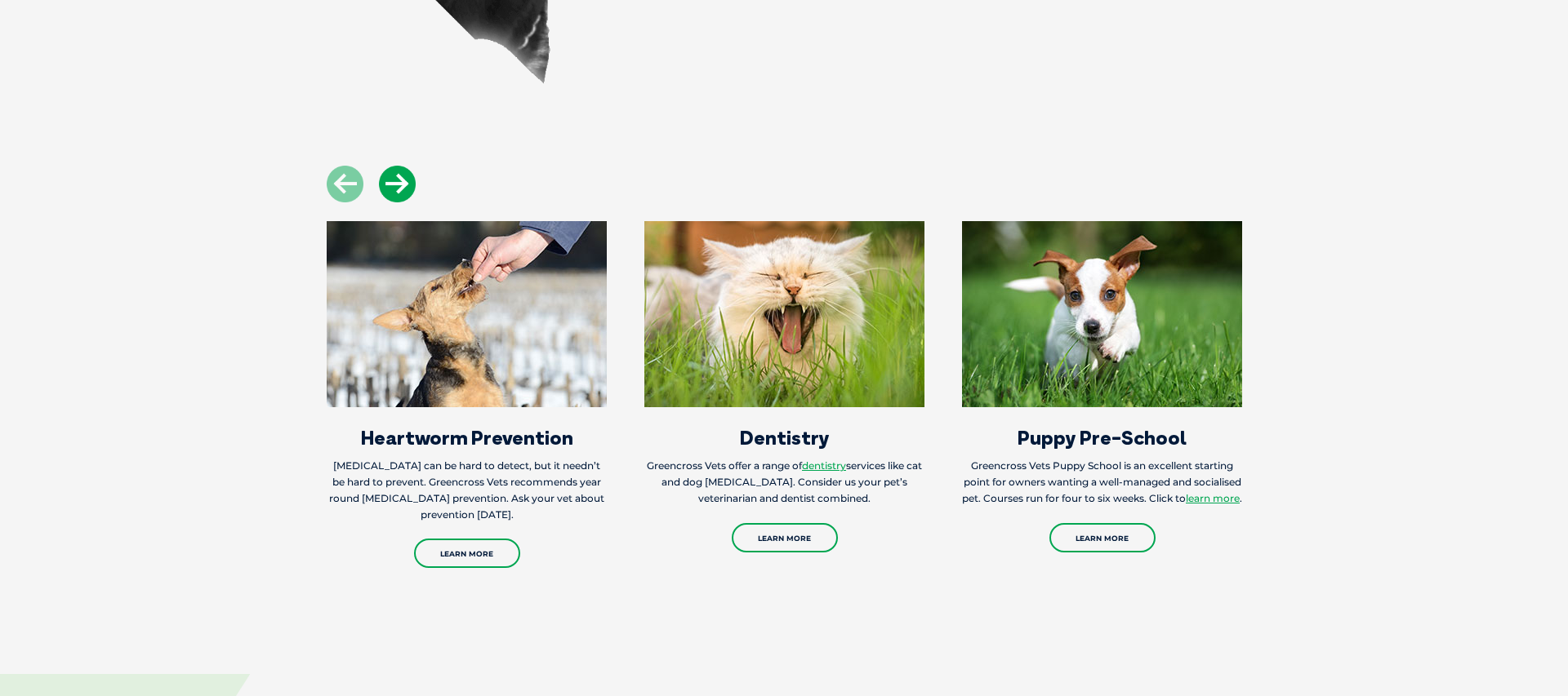
click at [393, 166] on icon at bounding box center [397, 184] width 37 height 37
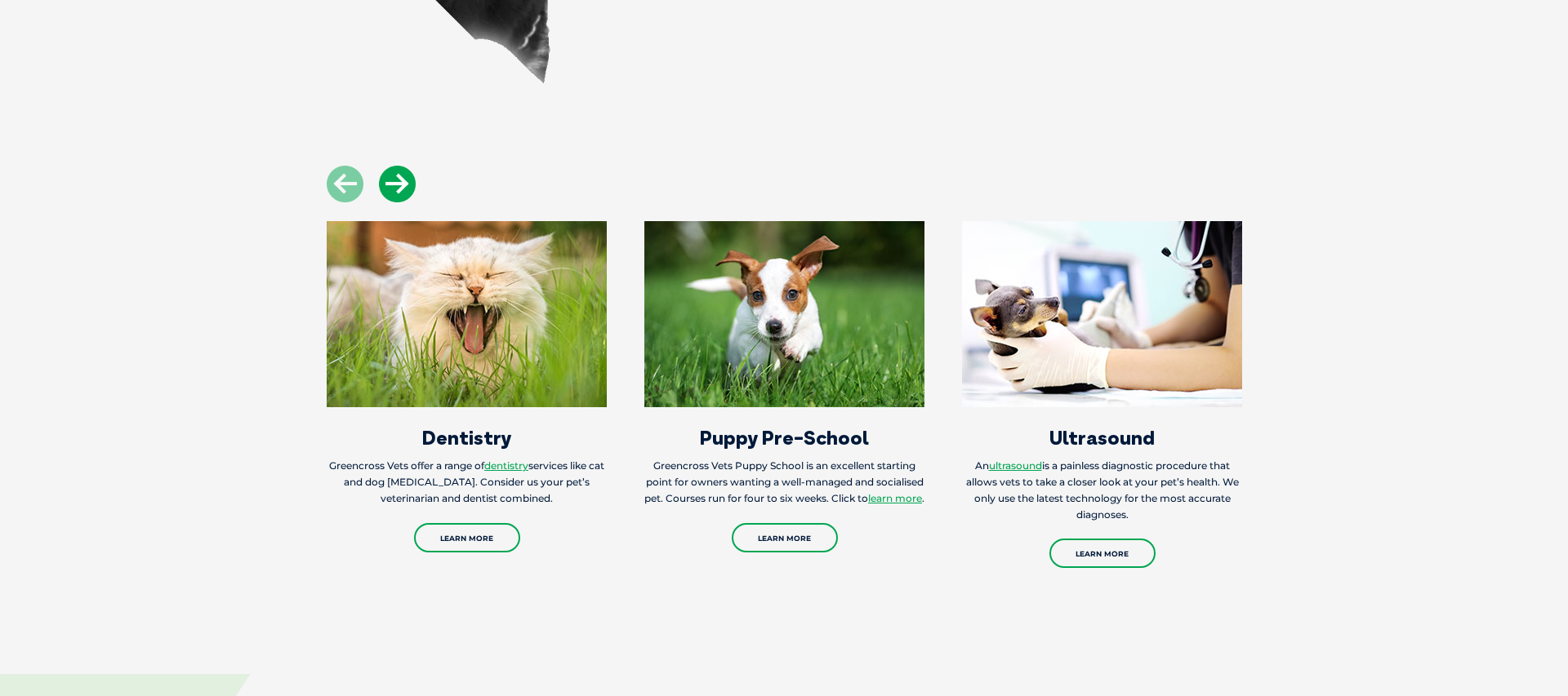
click at [393, 166] on icon at bounding box center [397, 184] width 37 height 37
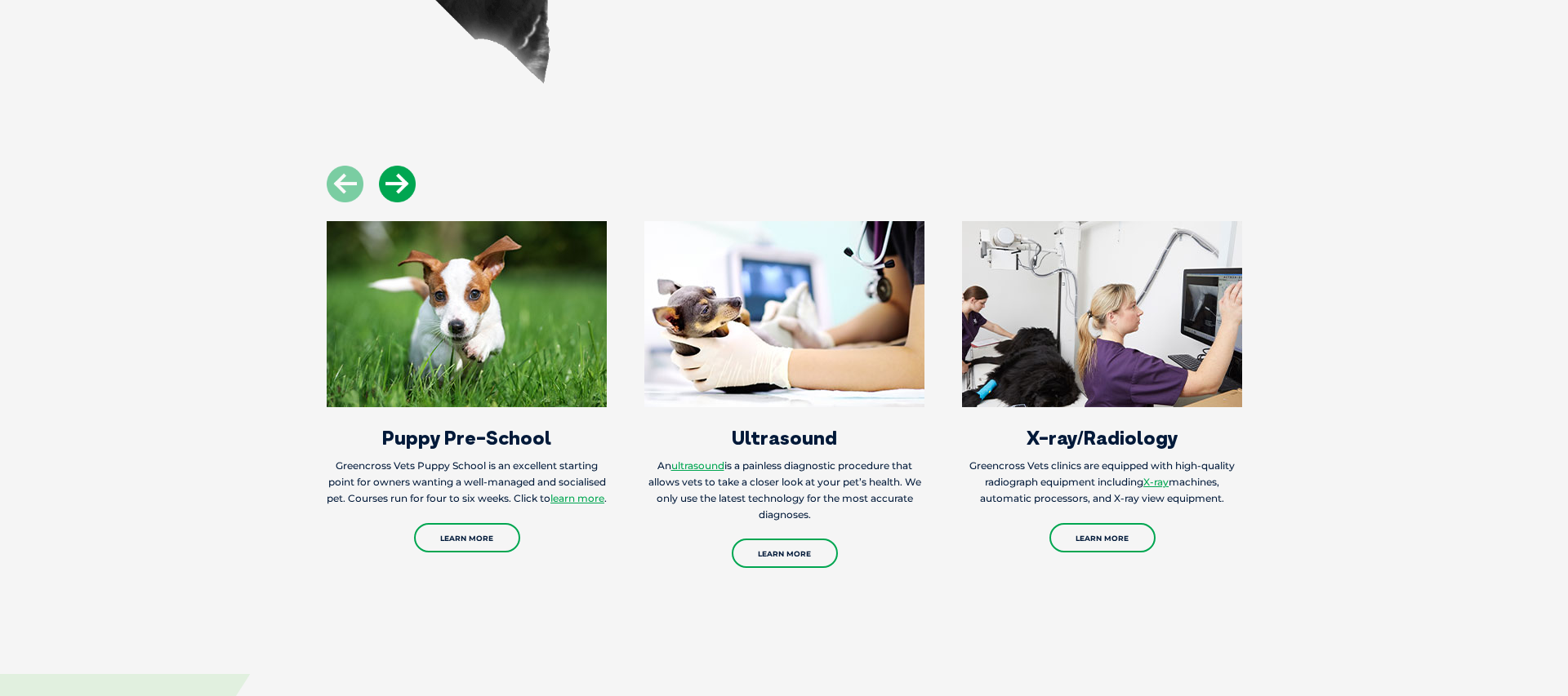
click at [393, 166] on icon at bounding box center [397, 184] width 37 height 37
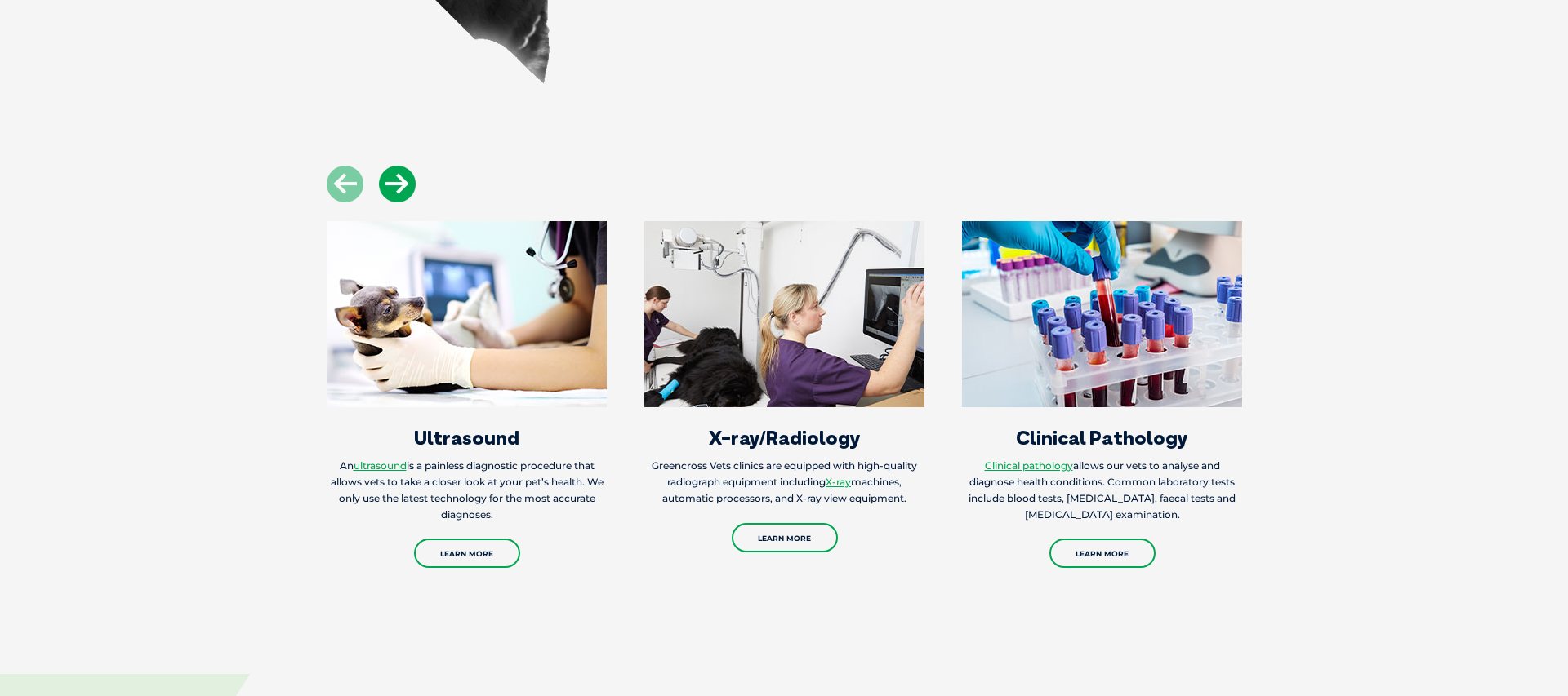
click at [393, 166] on icon at bounding box center [397, 184] width 37 height 37
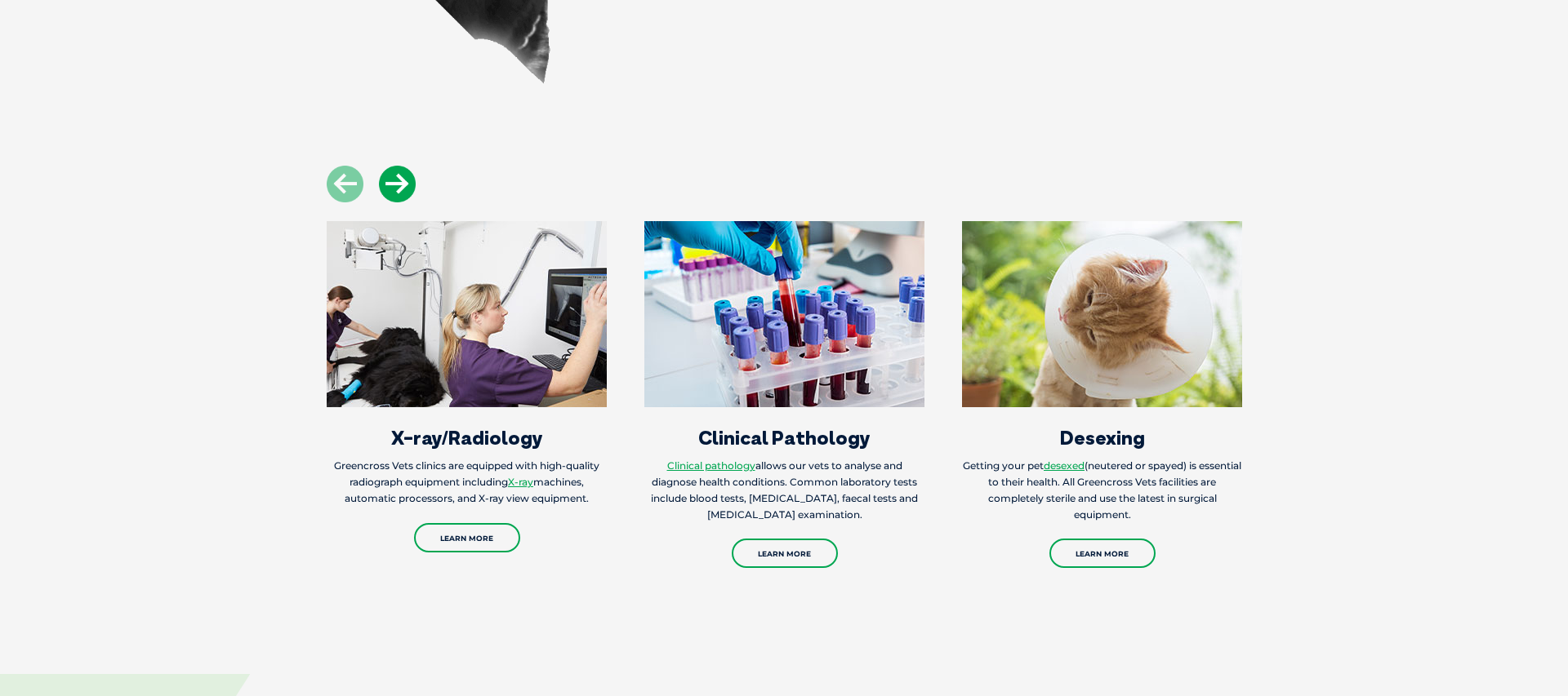
click at [393, 166] on icon at bounding box center [397, 184] width 37 height 37
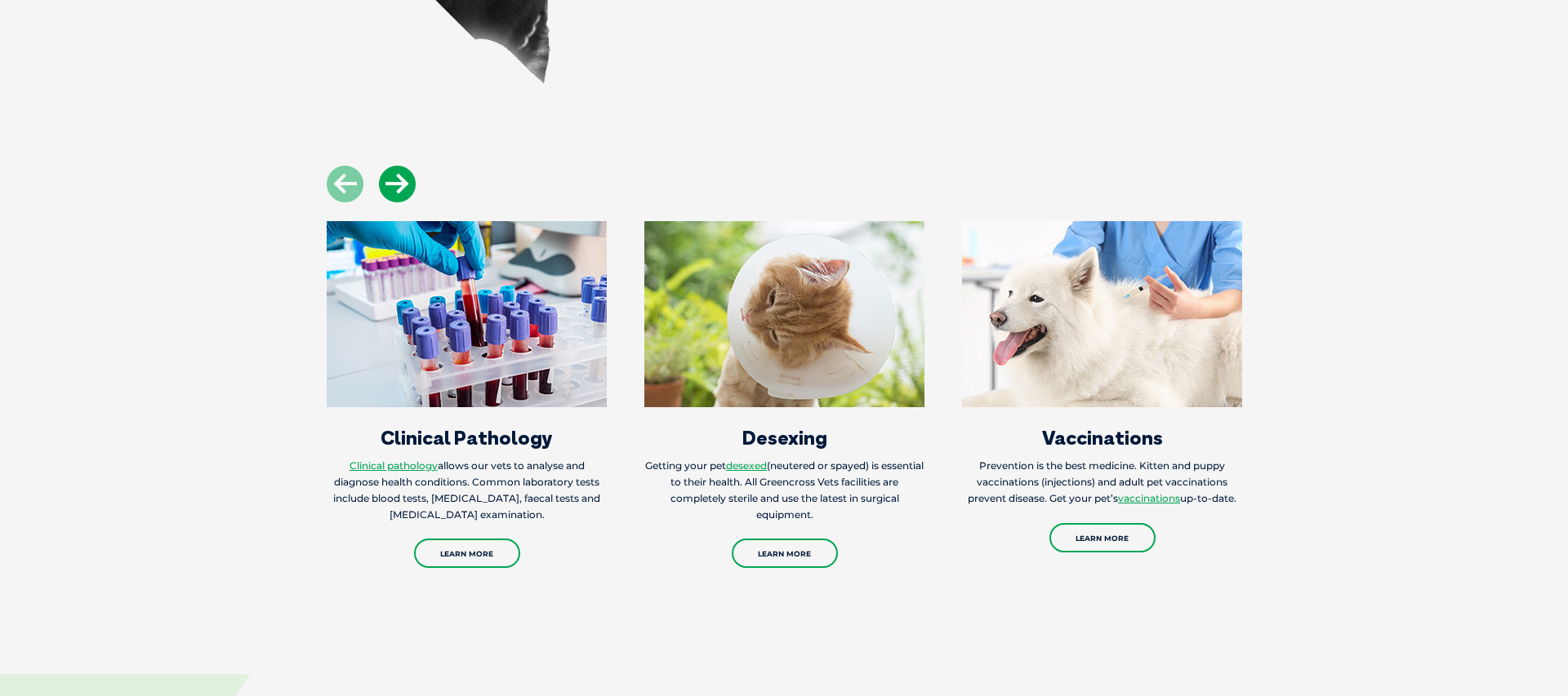
click at [393, 166] on icon at bounding box center [397, 184] width 37 height 37
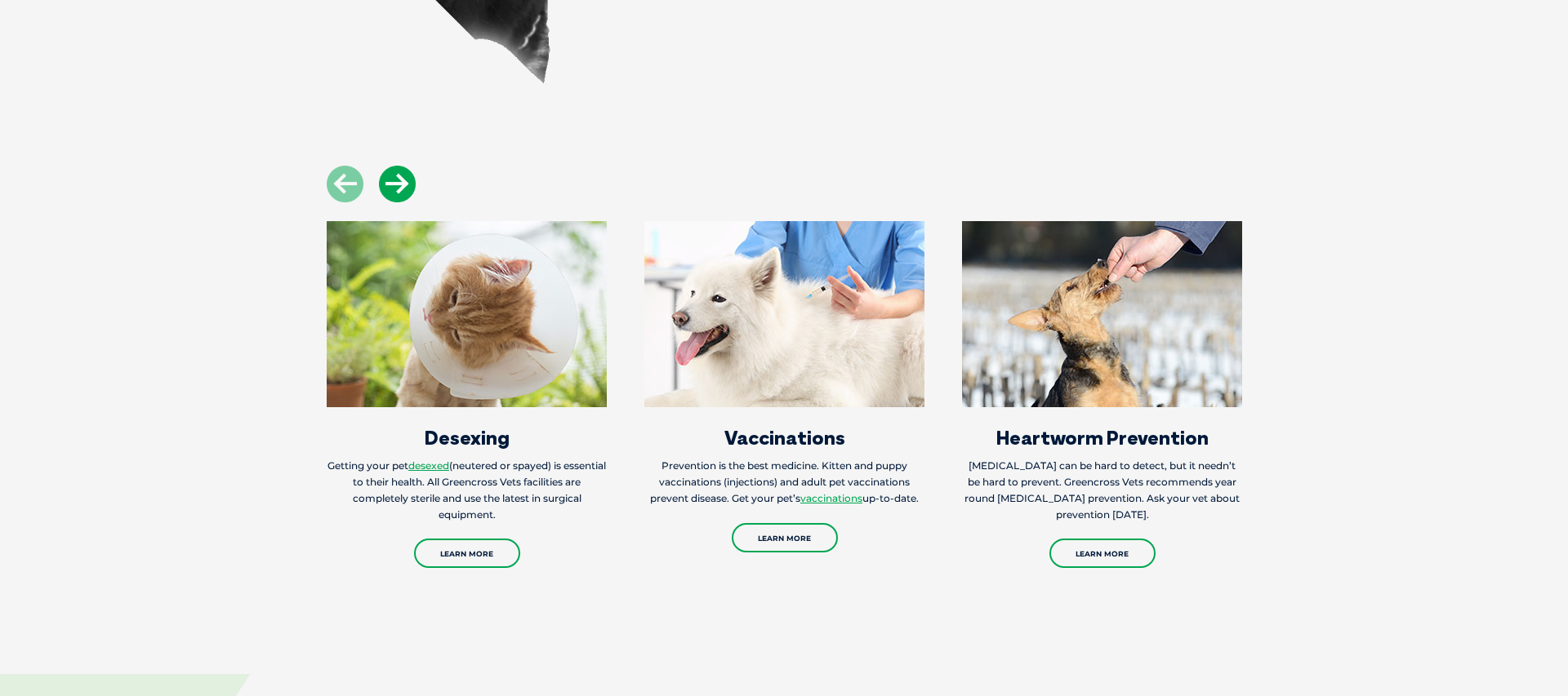
click at [393, 166] on icon at bounding box center [397, 184] width 37 height 37
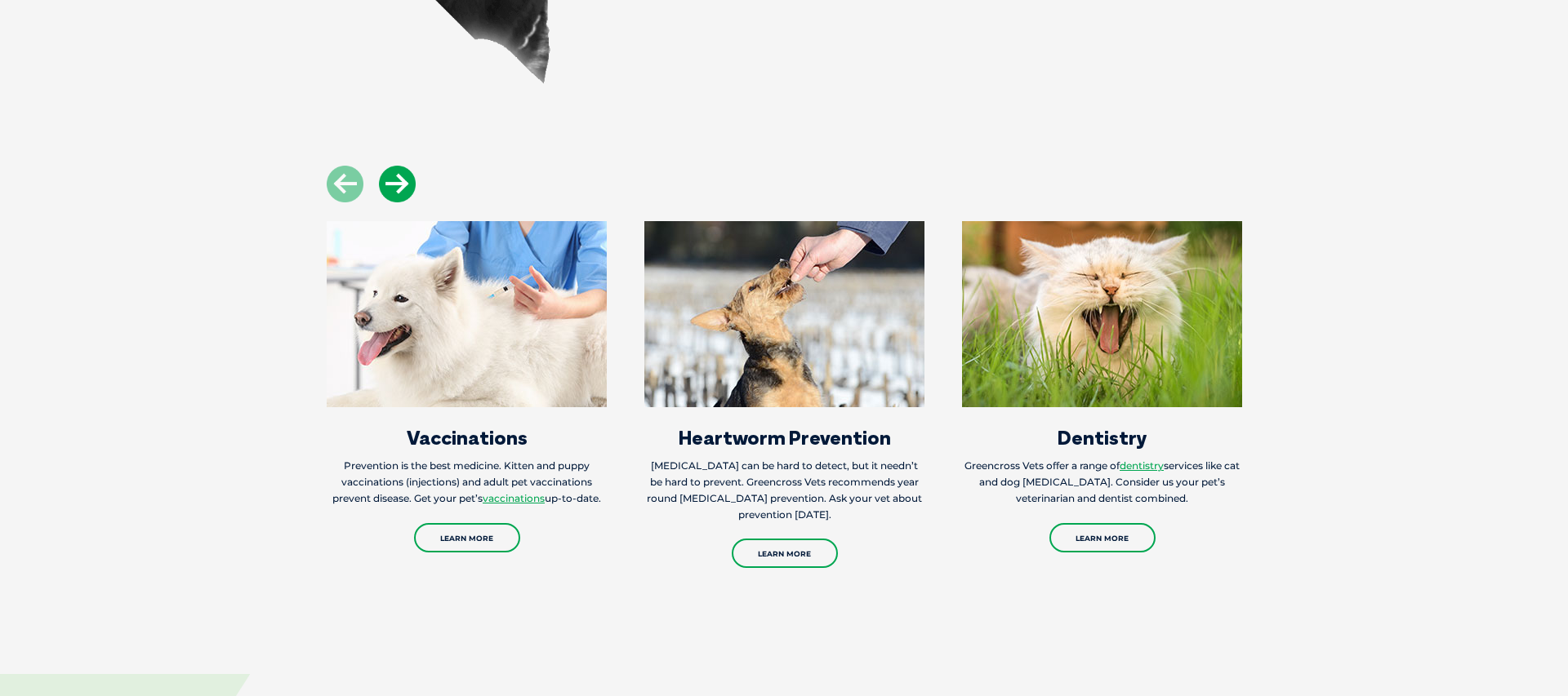
click at [393, 166] on icon at bounding box center [397, 184] width 37 height 37
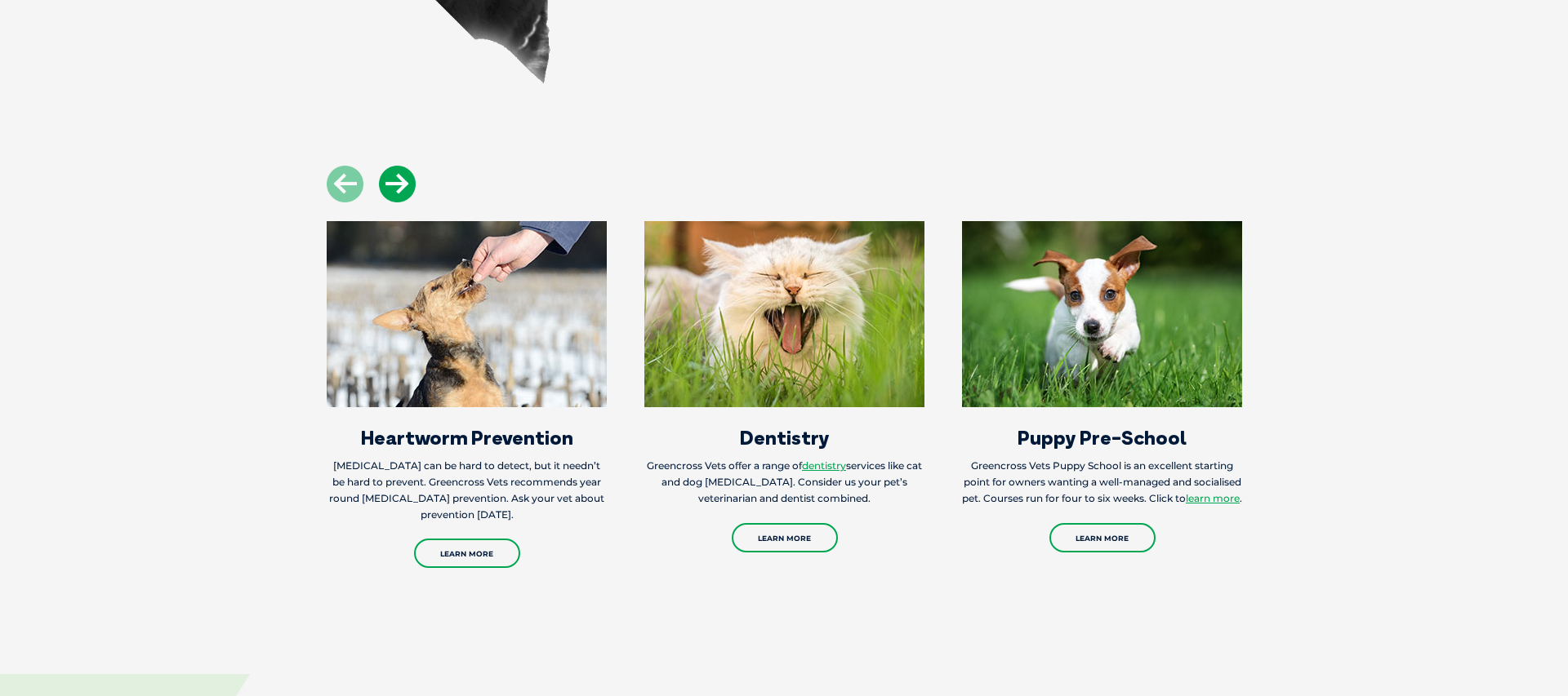
click at [393, 166] on icon at bounding box center [397, 184] width 37 height 37
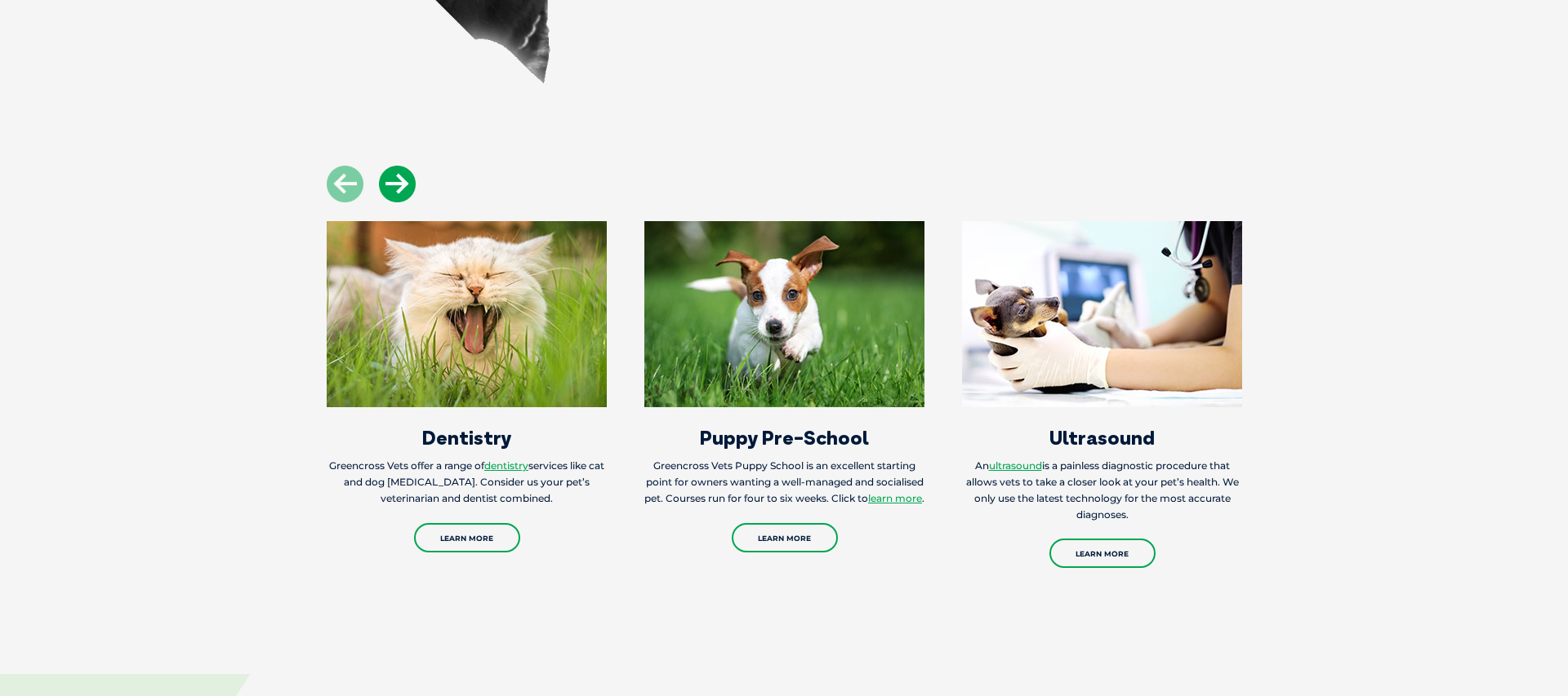
click at [393, 166] on icon at bounding box center [397, 184] width 37 height 37
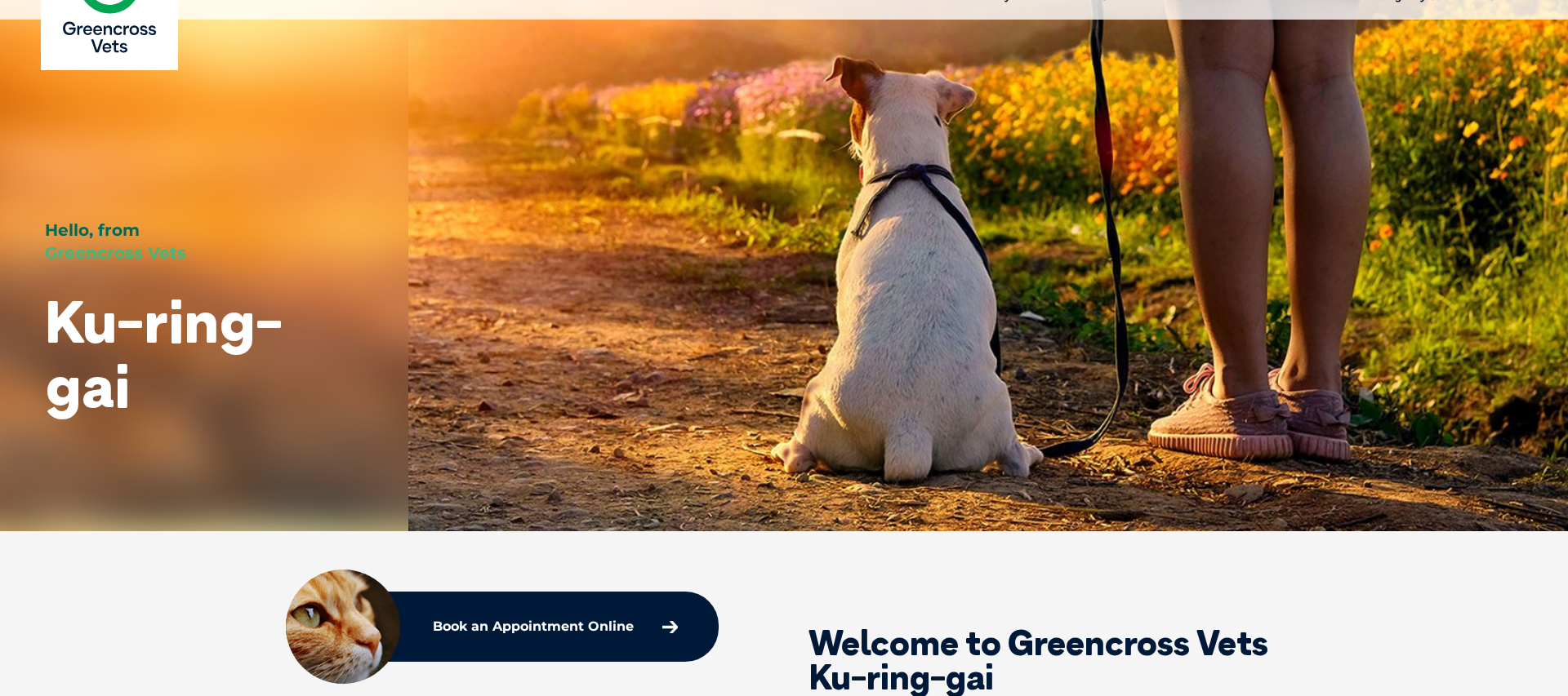
scroll to position [0, 0]
